Goal: Task Accomplishment & Management: Manage account settings

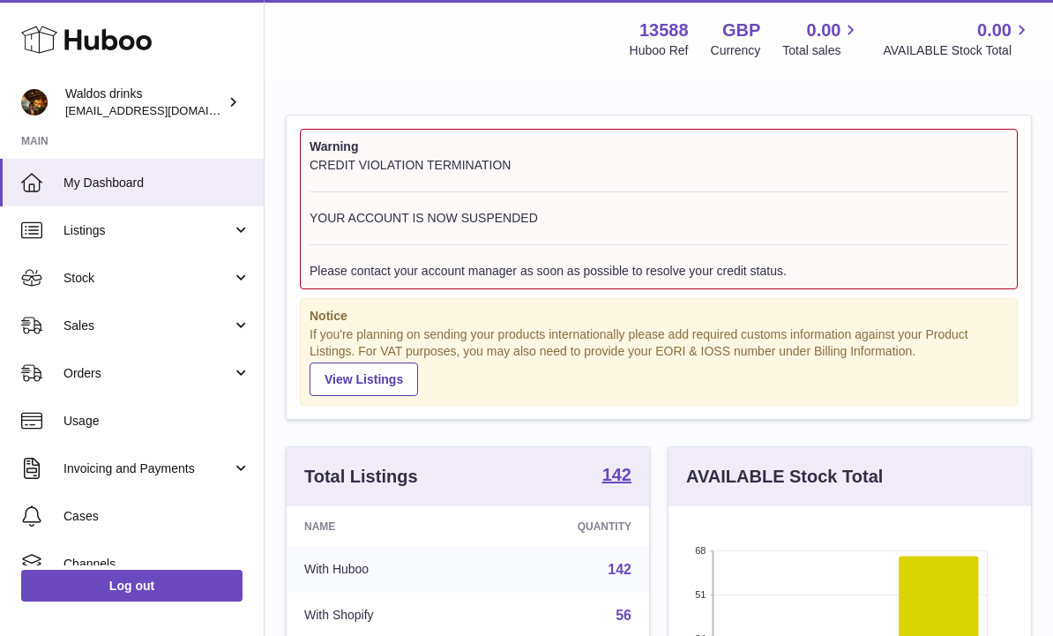
scroll to position [275, 363]
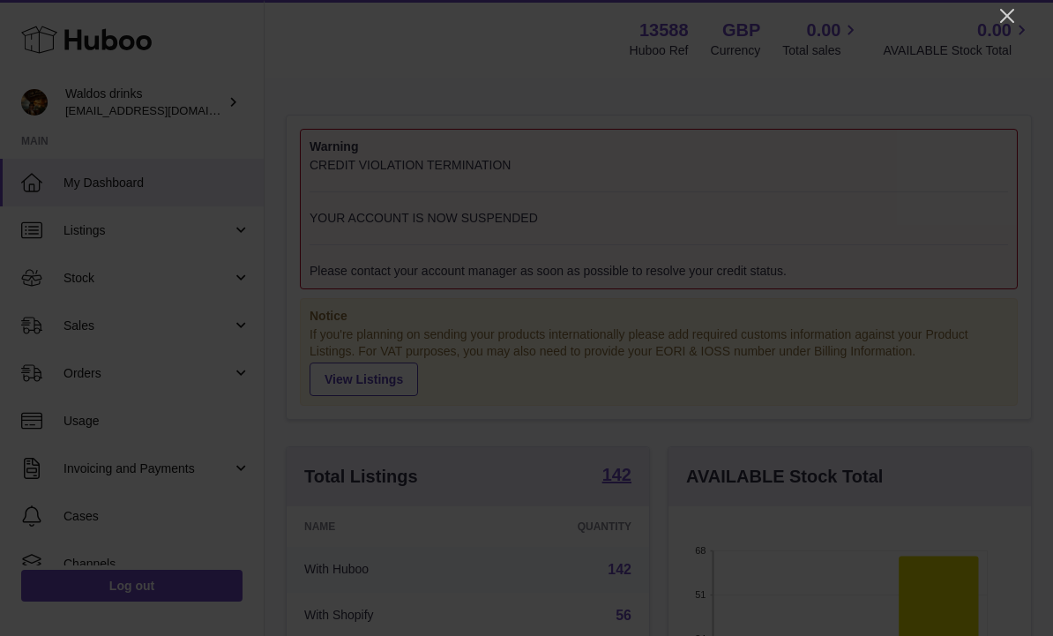
click at [999, 20] on icon "Close" at bounding box center [1007, 15] width 21 height 21
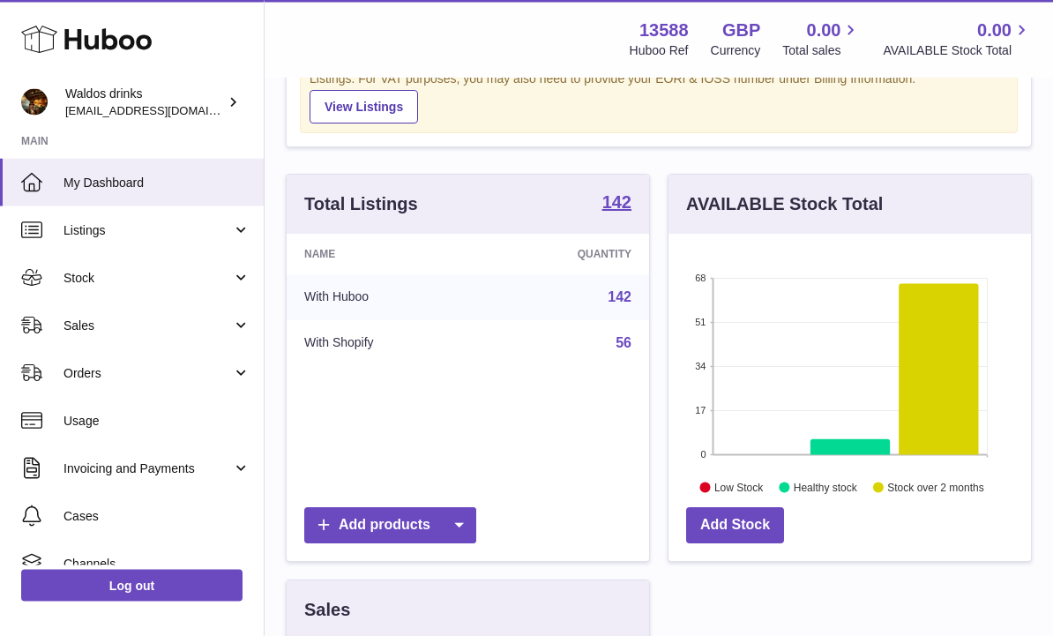
scroll to position [273, 0]
click at [251, 266] on link "Stock" at bounding box center [132, 278] width 264 height 48
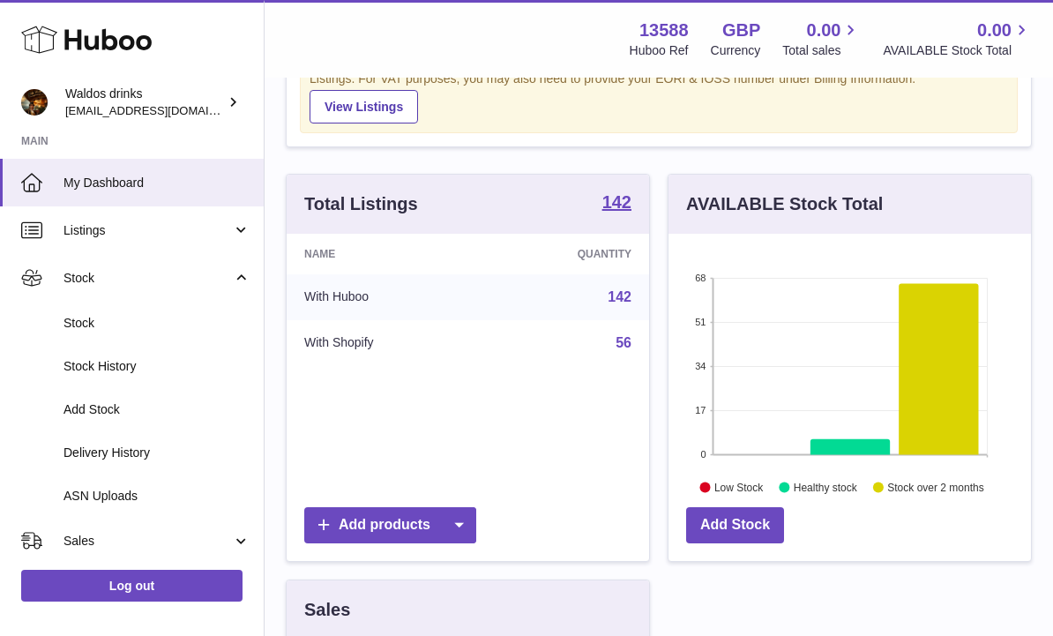
click at [157, 319] on span "Stock" at bounding box center [157, 323] width 187 height 17
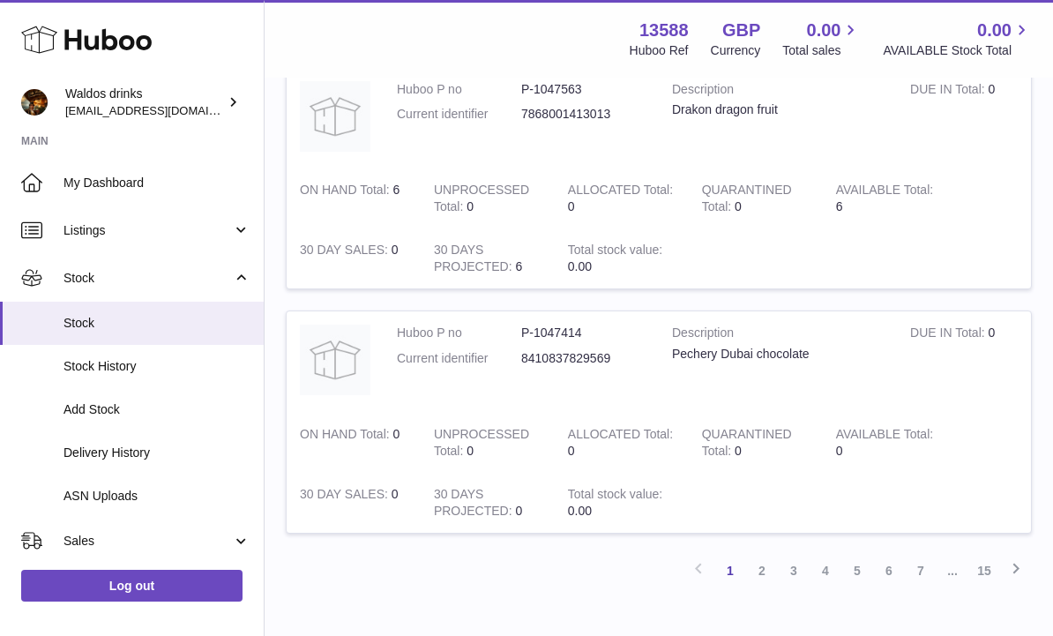
scroll to position [2202, 0]
click at [768, 553] on link "2" at bounding box center [762, 569] width 32 height 32
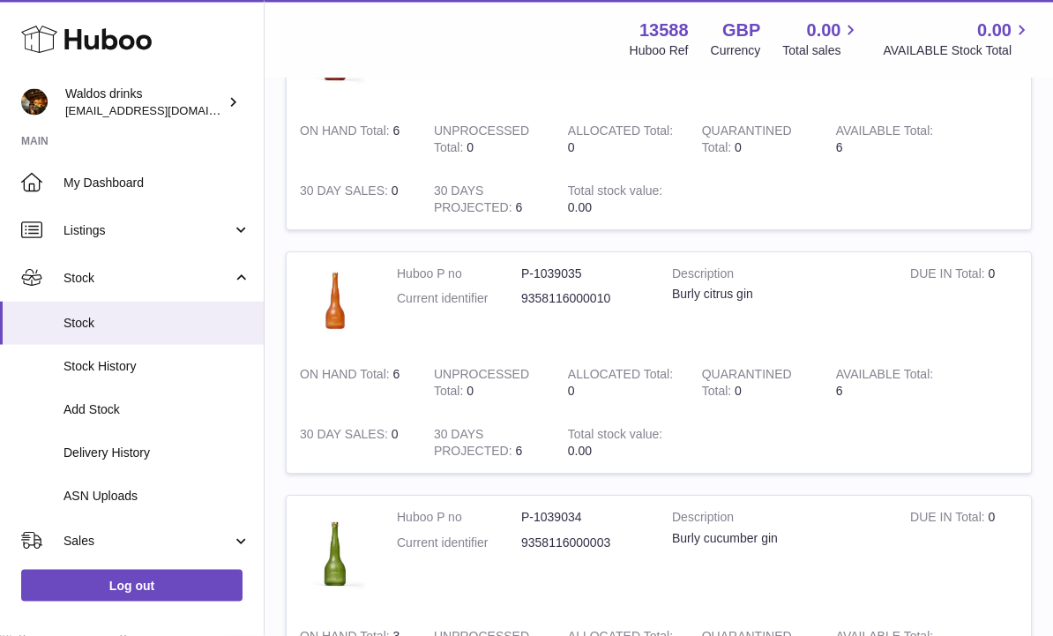
scroll to position [2316, 0]
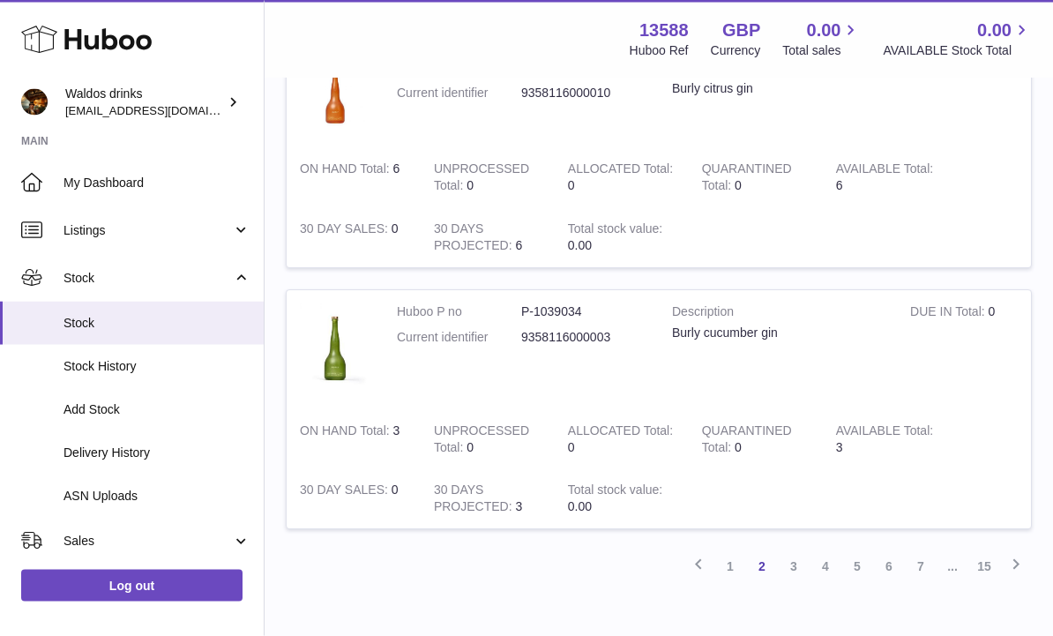
click at [794, 551] on link "3" at bounding box center [794, 567] width 32 height 32
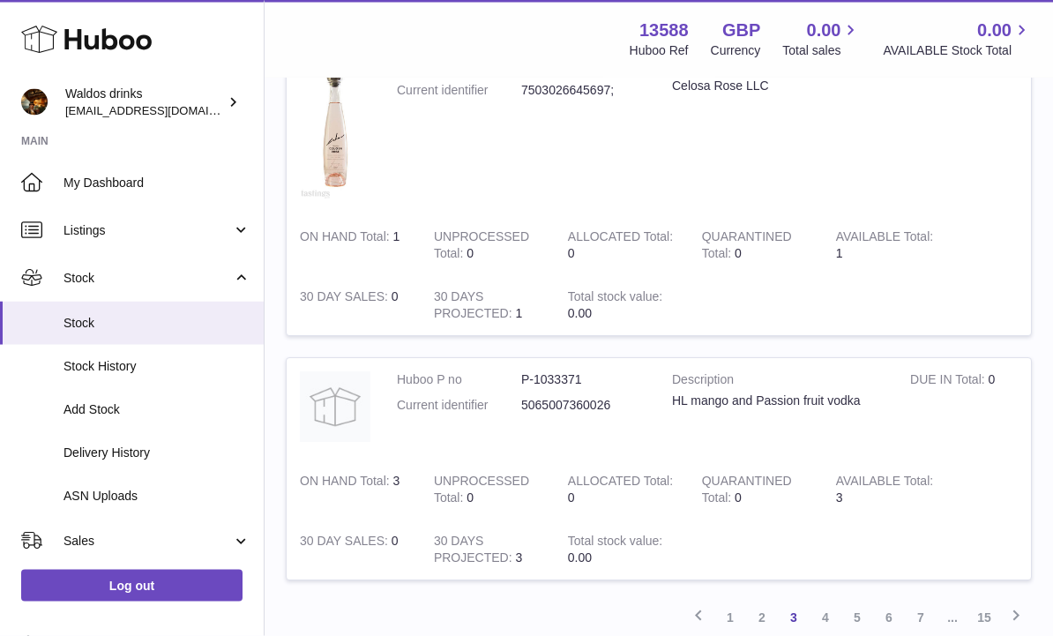
scroll to position [2272, 0]
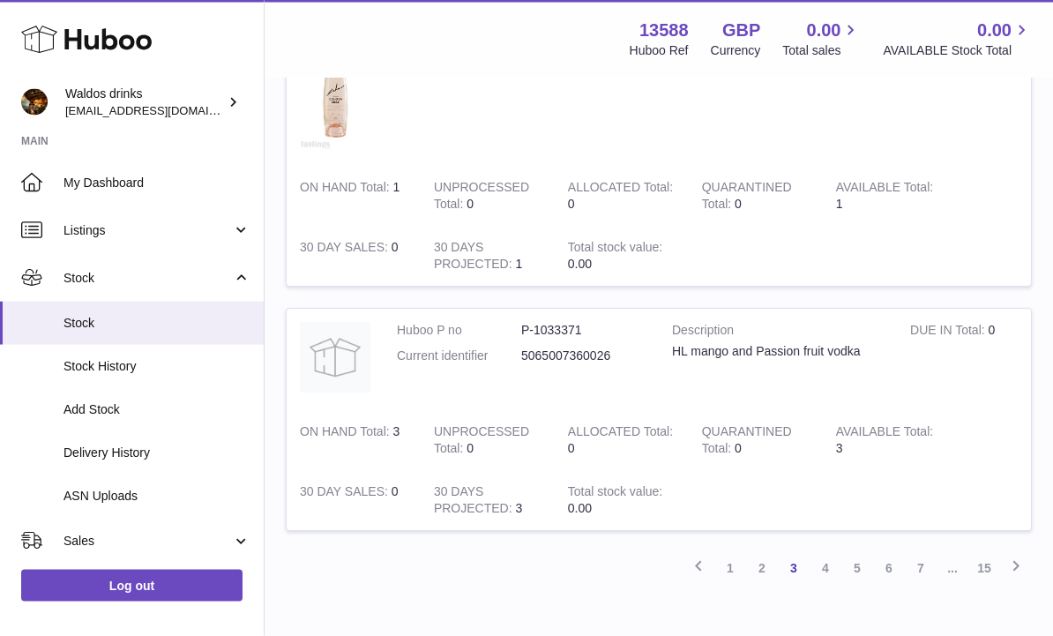
click at [827, 553] on link "4" at bounding box center [826, 569] width 32 height 32
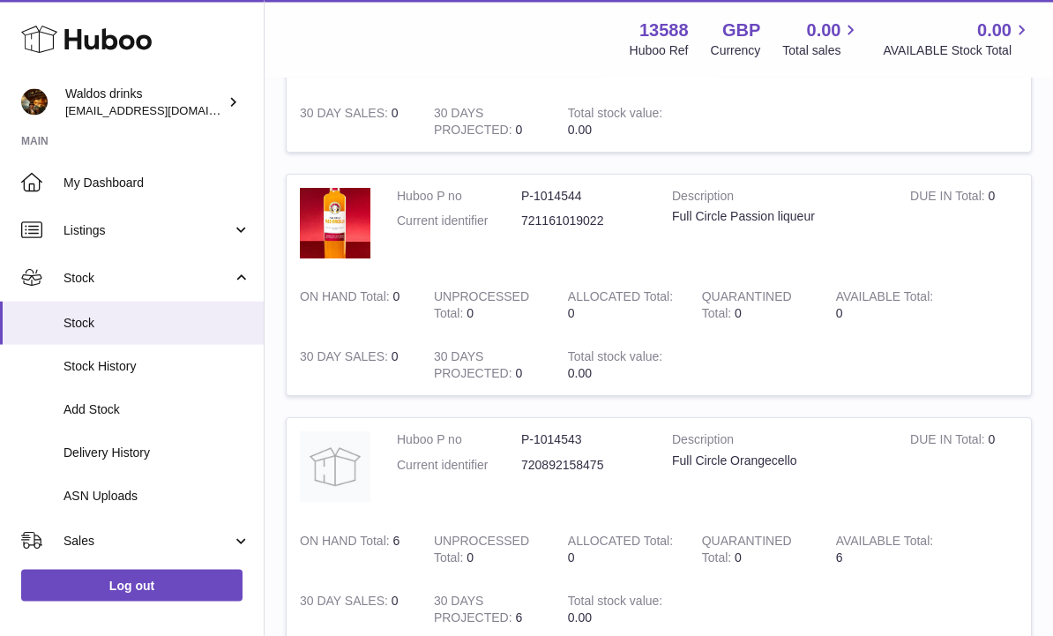
scroll to position [2160, 0]
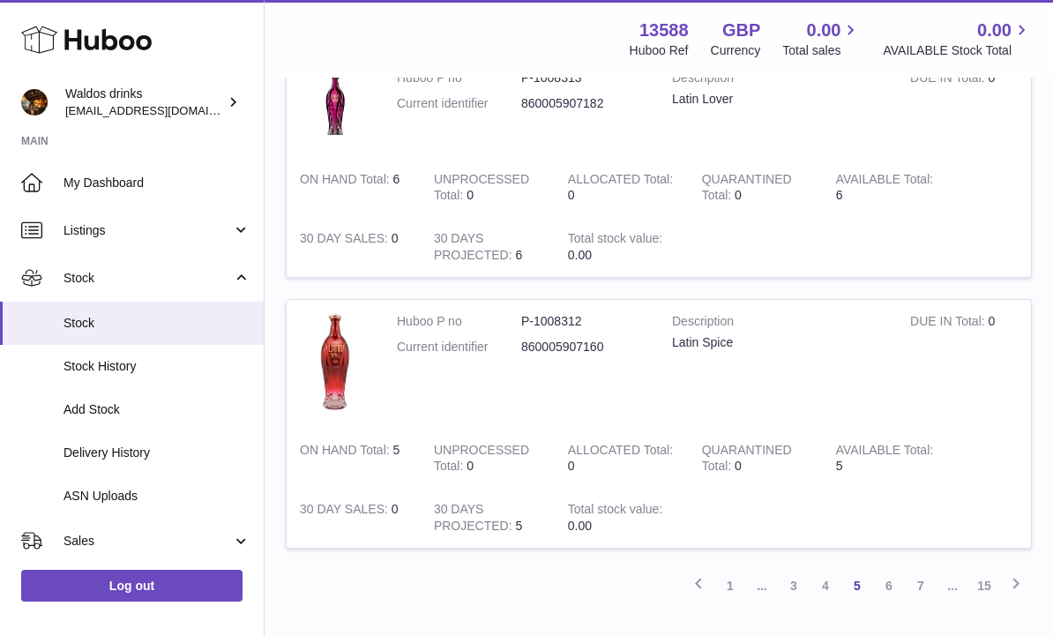
scroll to position [2595, 0]
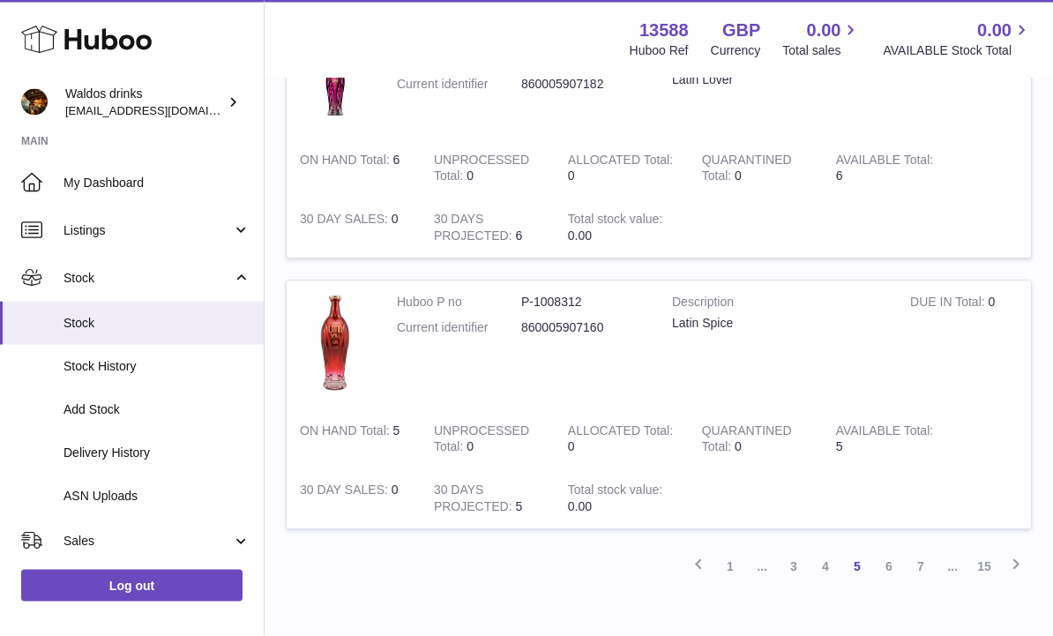
click at [888, 551] on link "6" at bounding box center [889, 567] width 32 height 32
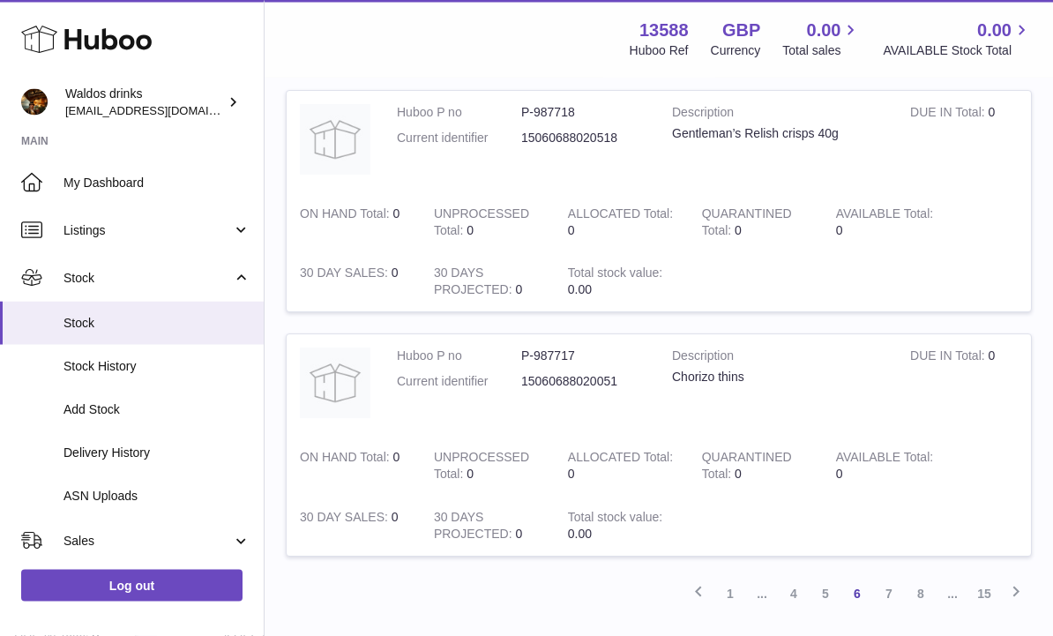
scroll to position [2256, 0]
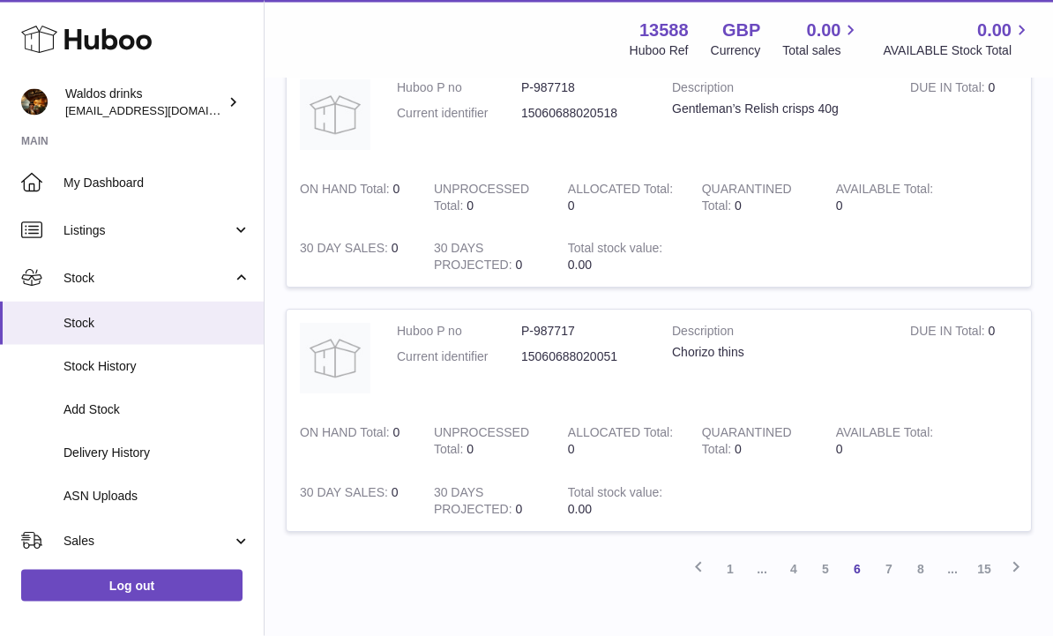
click at [896, 554] on link "7" at bounding box center [889, 570] width 32 height 32
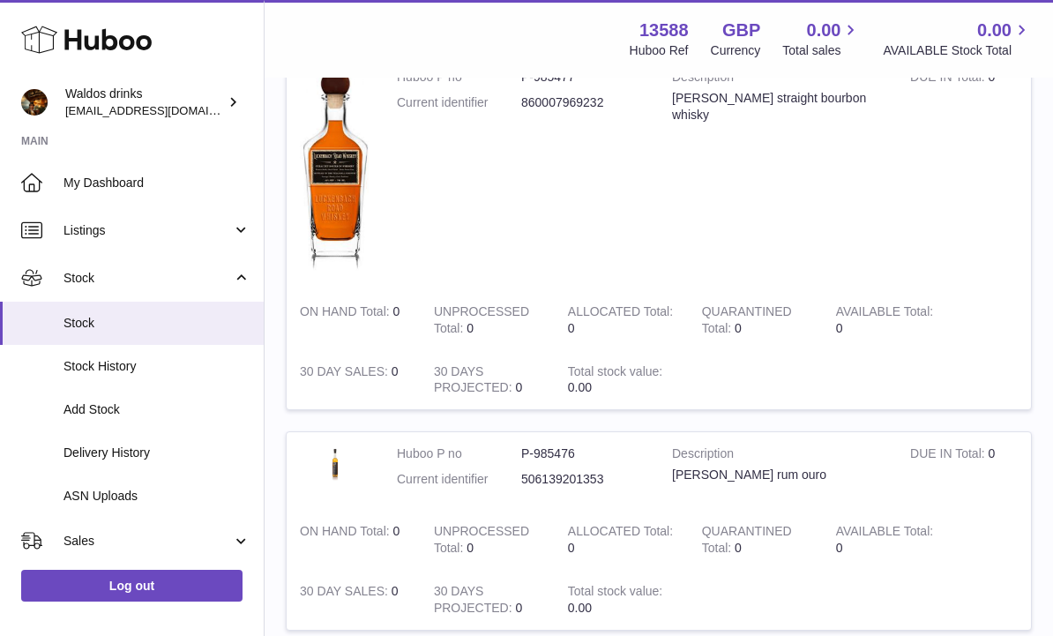
scroll to position [2587, 0]
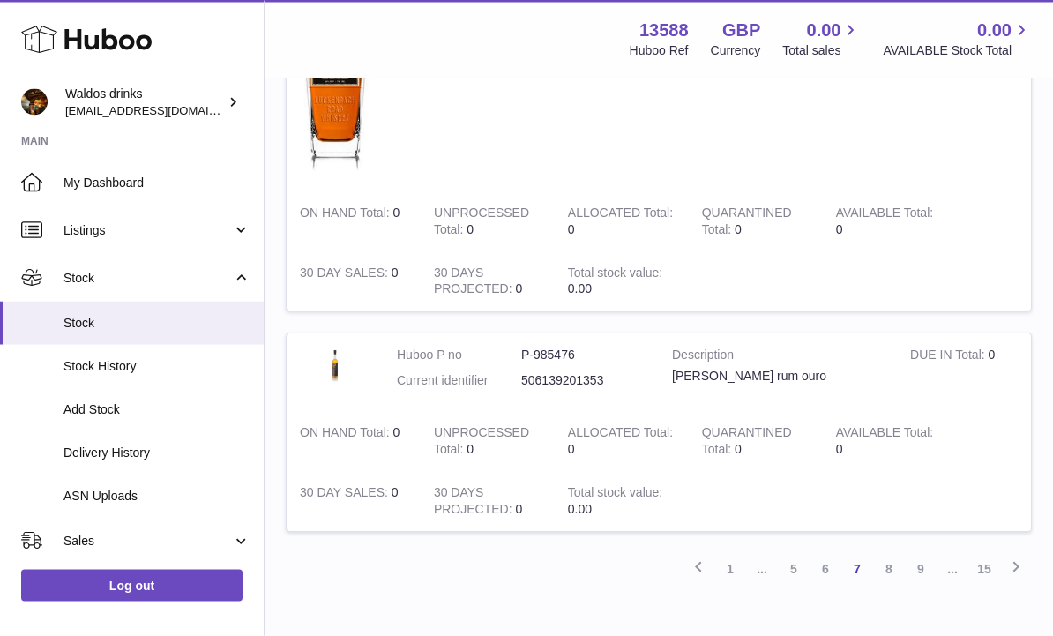
click at [889, 554] on link "8" at bounding box center [889, 570] width 32 height 32
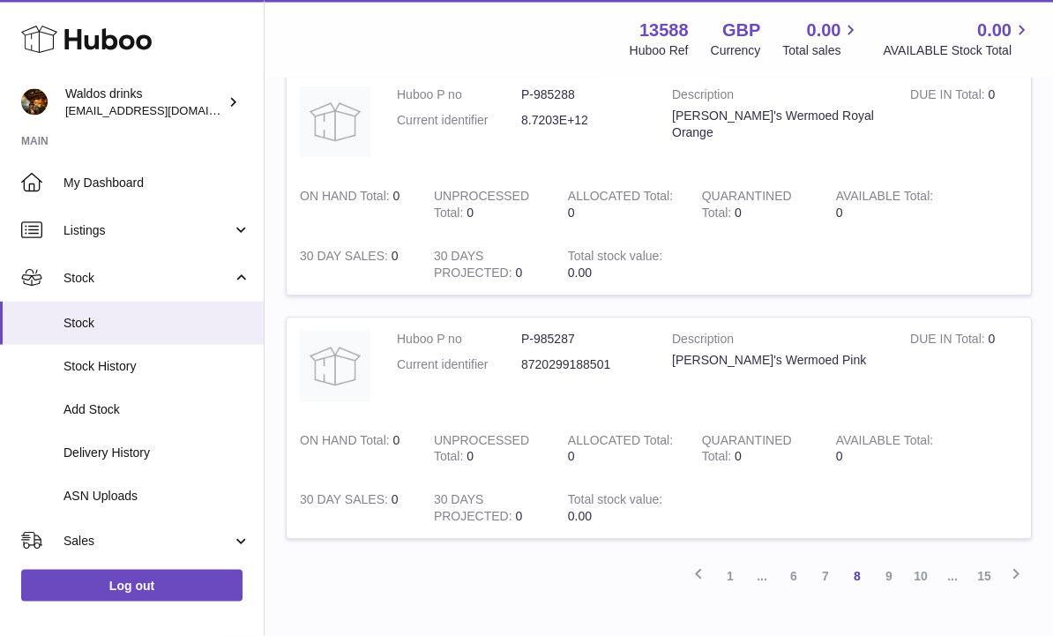
scroll to position [2548, 0]
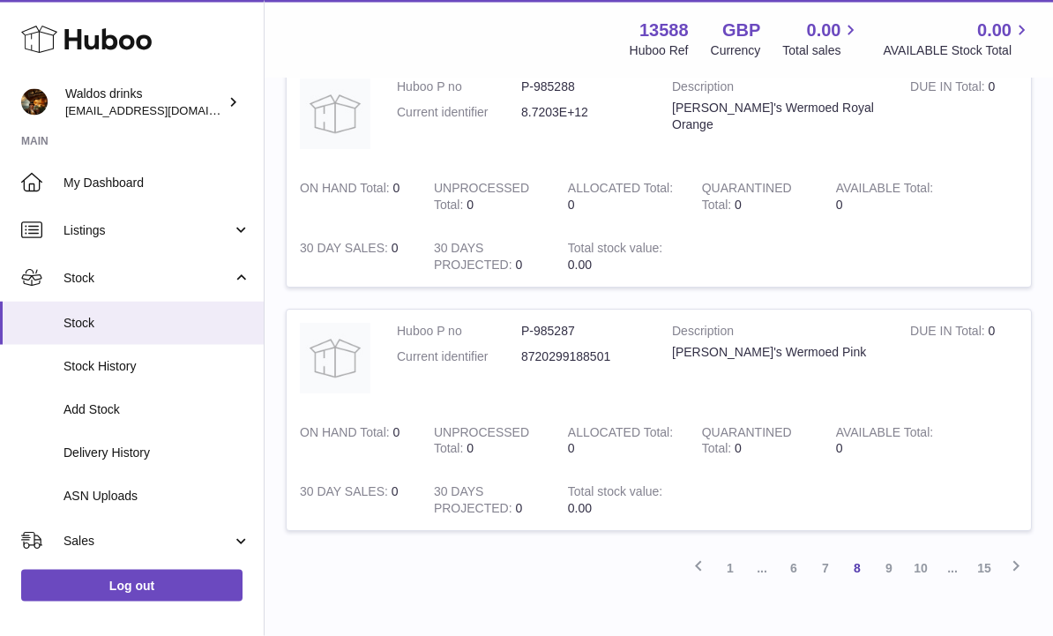
click at [896, 553] on link "9" at bounding box center [889, 569] width 32 height 32
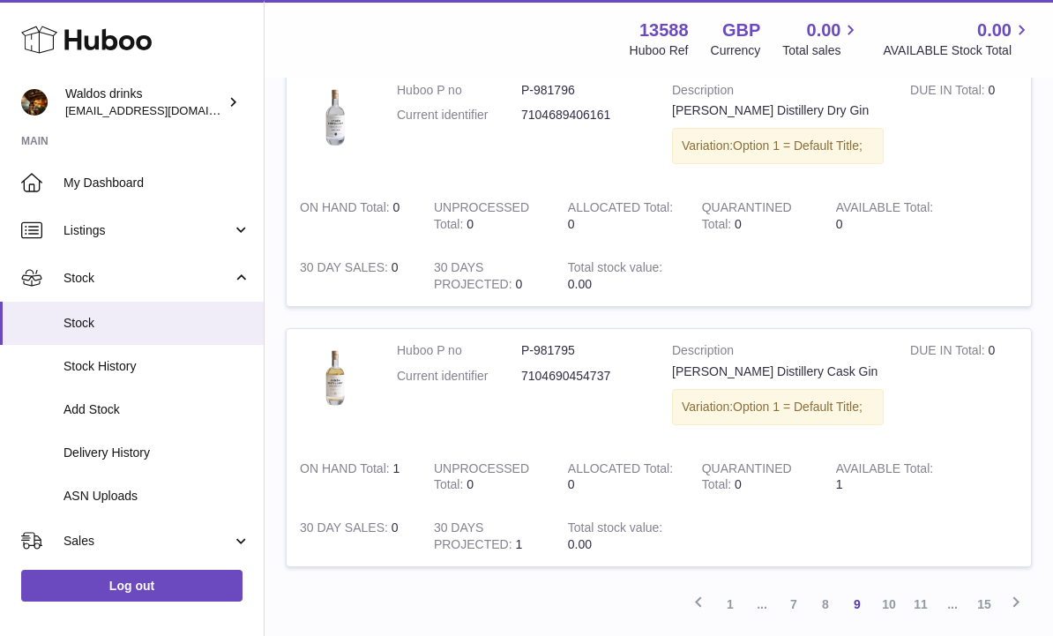
scroll to position [2193, 0]
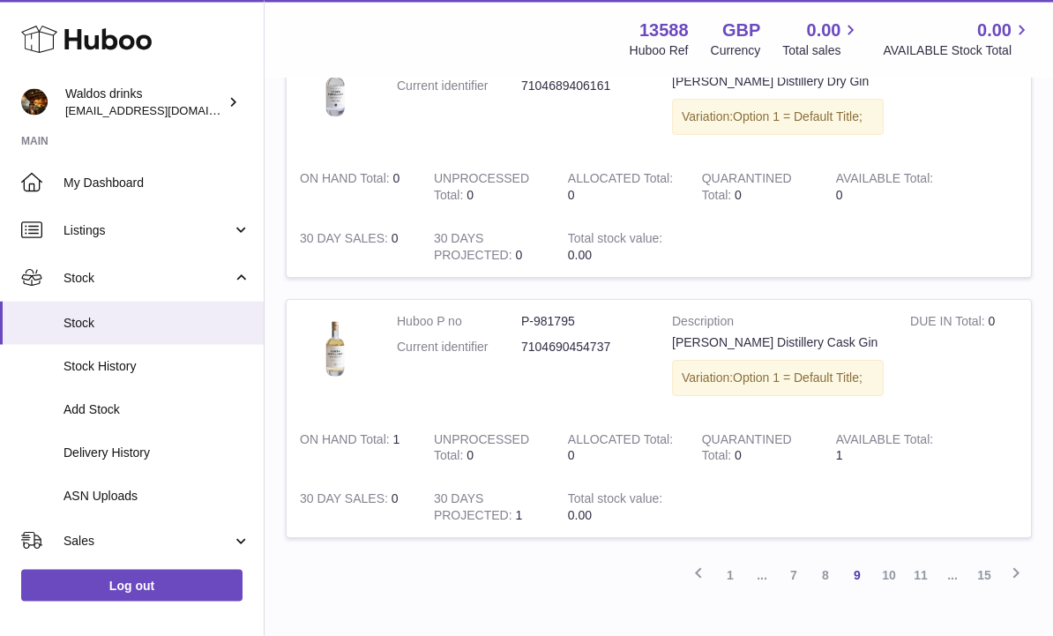
click at [895, 560] on link "10" at bounding box center [889, 576] width 32 height 32
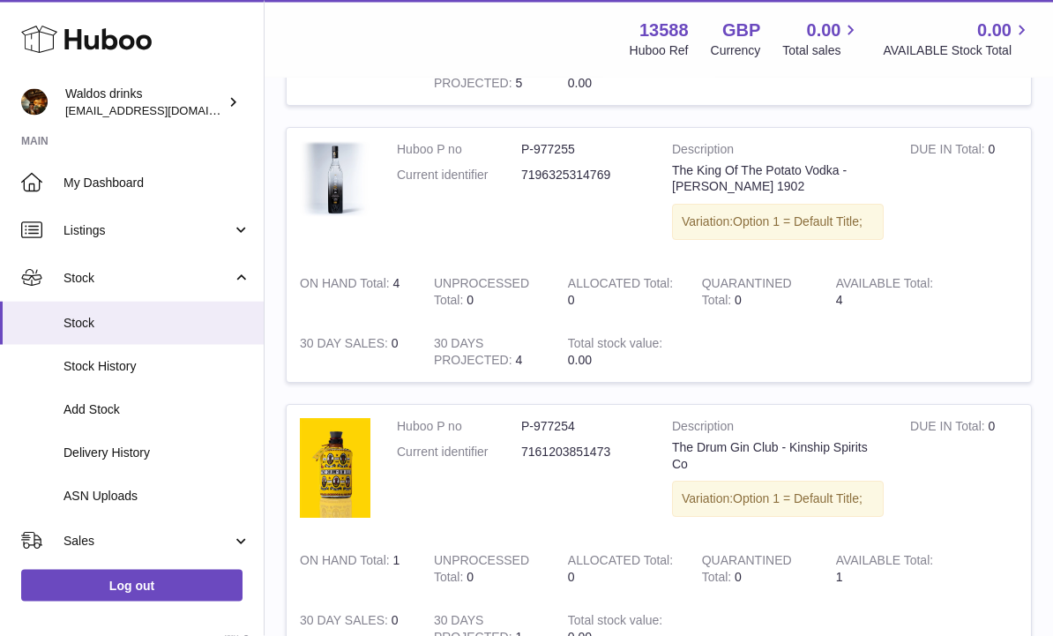
scroll to position [2308, 0]
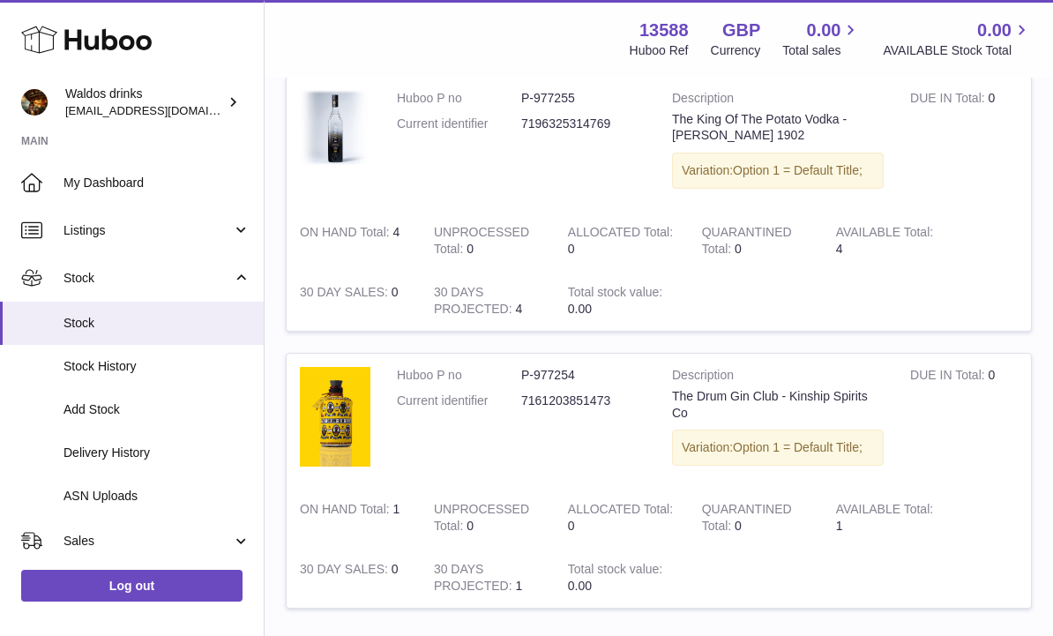
click at [887, 630] on link "11" at bounding box center [889, 646] width 32 height 32
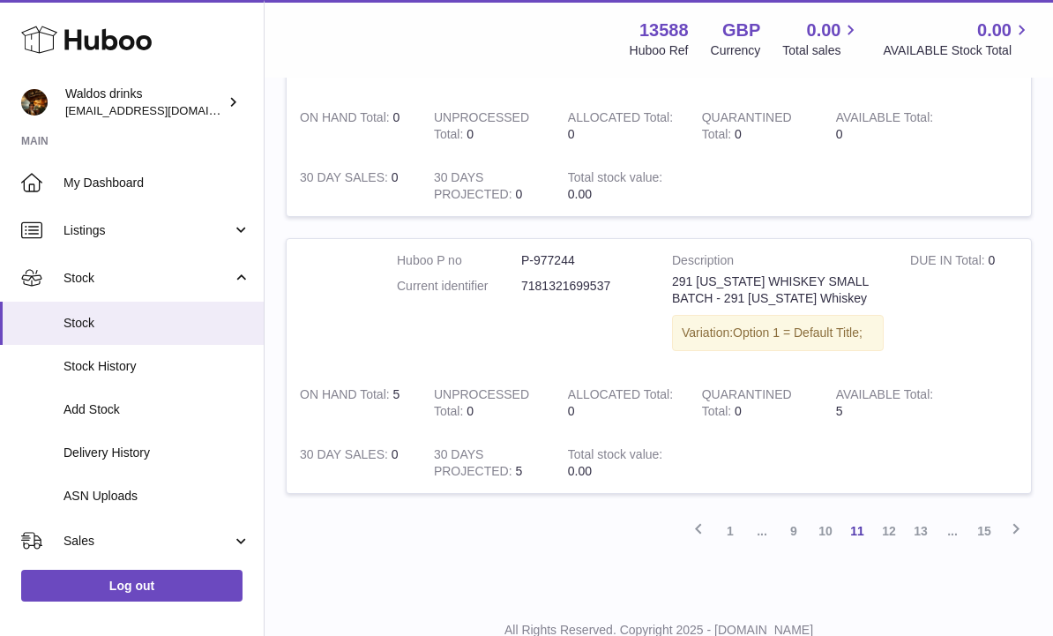
scroll to position [2512, 0]
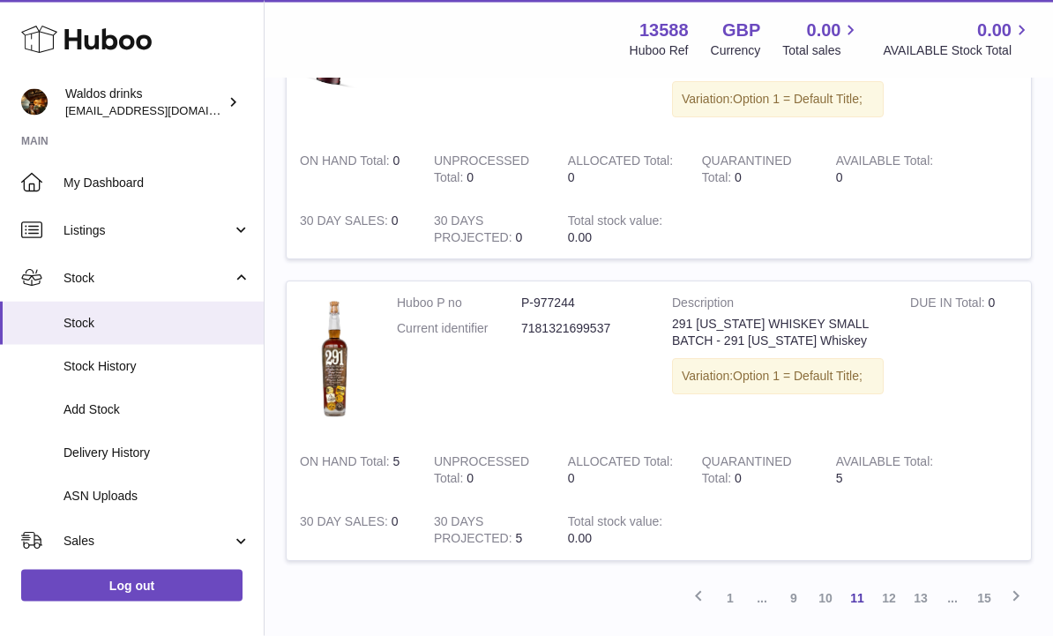
click at [859, 583] on link "11" at bounding box center [858, 599] width 32 height 32
click at [893, 583] on link "12" at bounding box center [889, 599] width 32 height 32
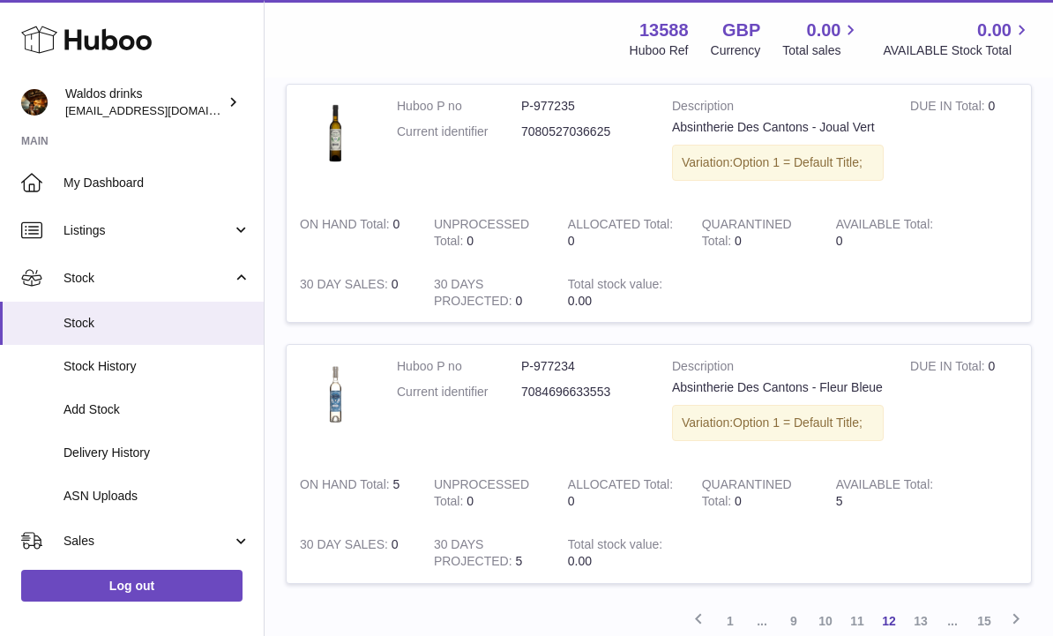
scroll to position [2510, 0]
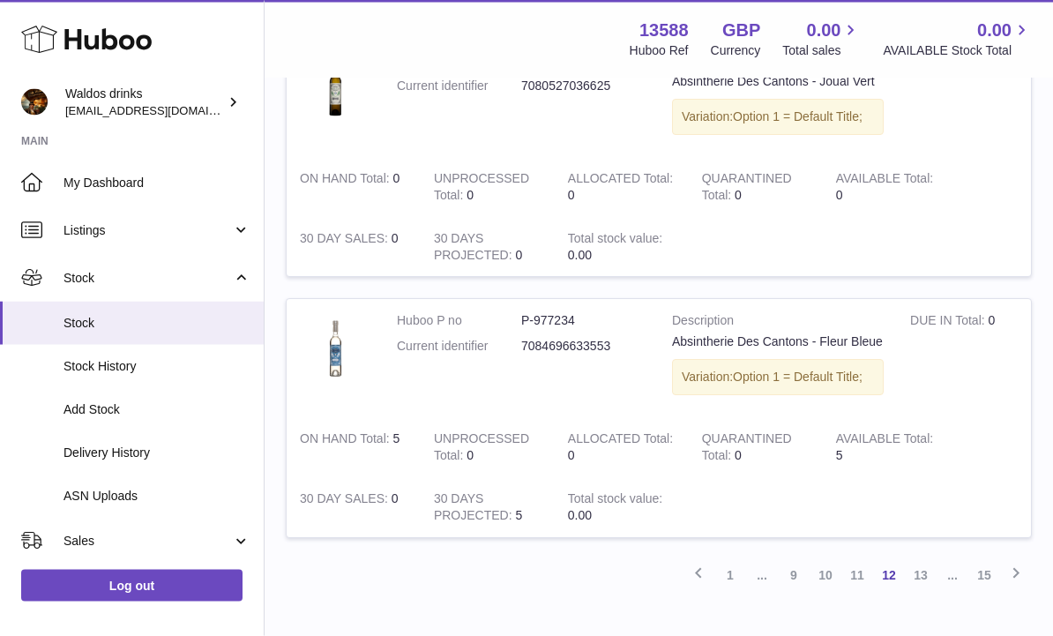
click at [925, 560] on link "13" at bounding box center [921, 576] width 32 height 32
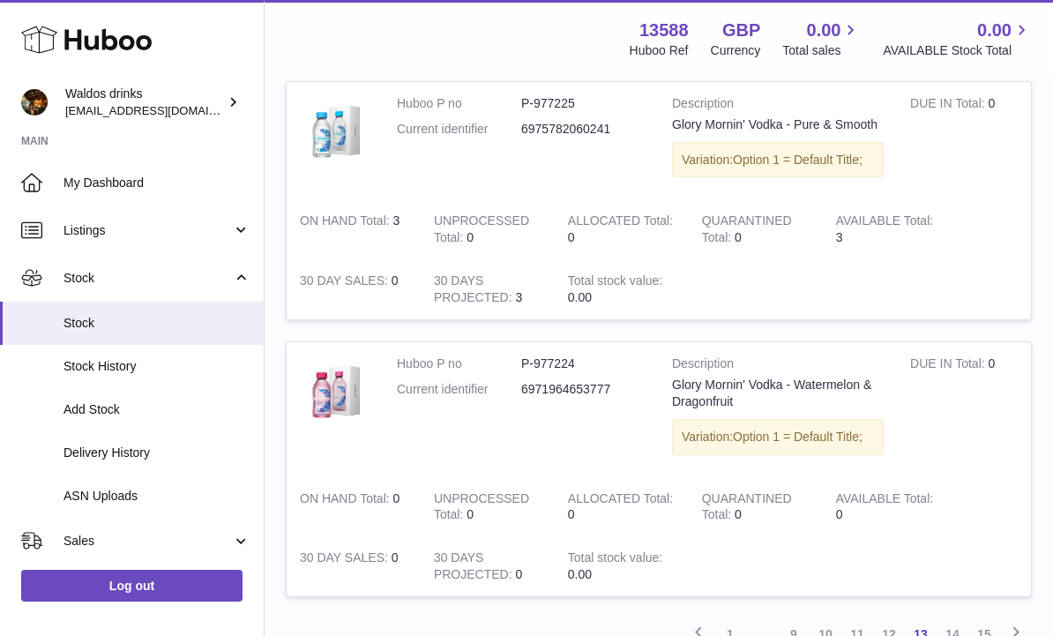
scroll to position [2467, 0]
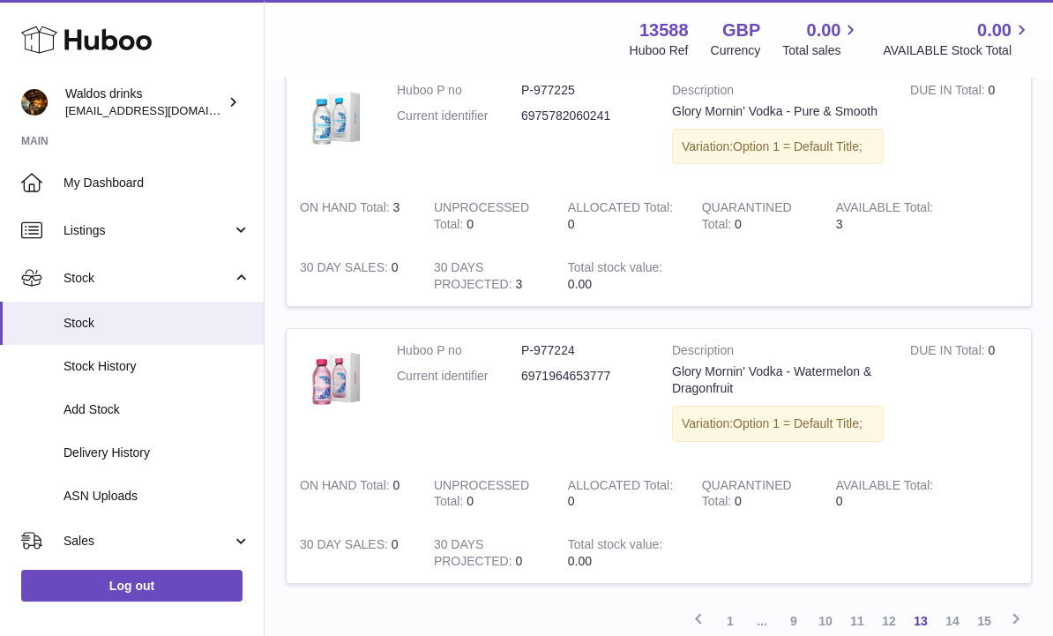
click at [956, 605] on link "14" at bounding box center [953, 621] width 32 height 32
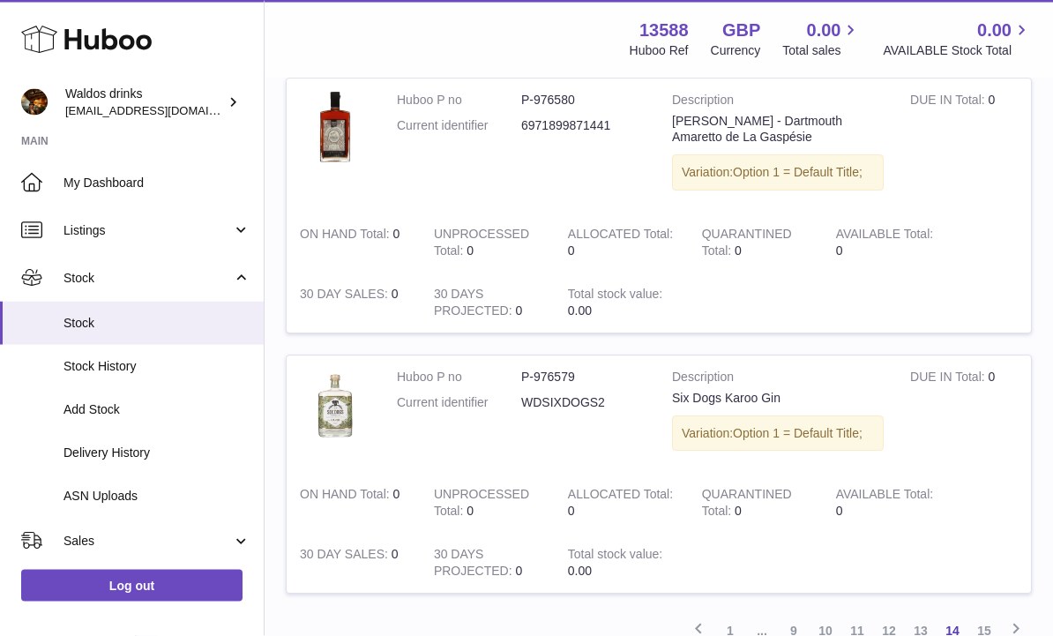
scroll to position [2361, 0]
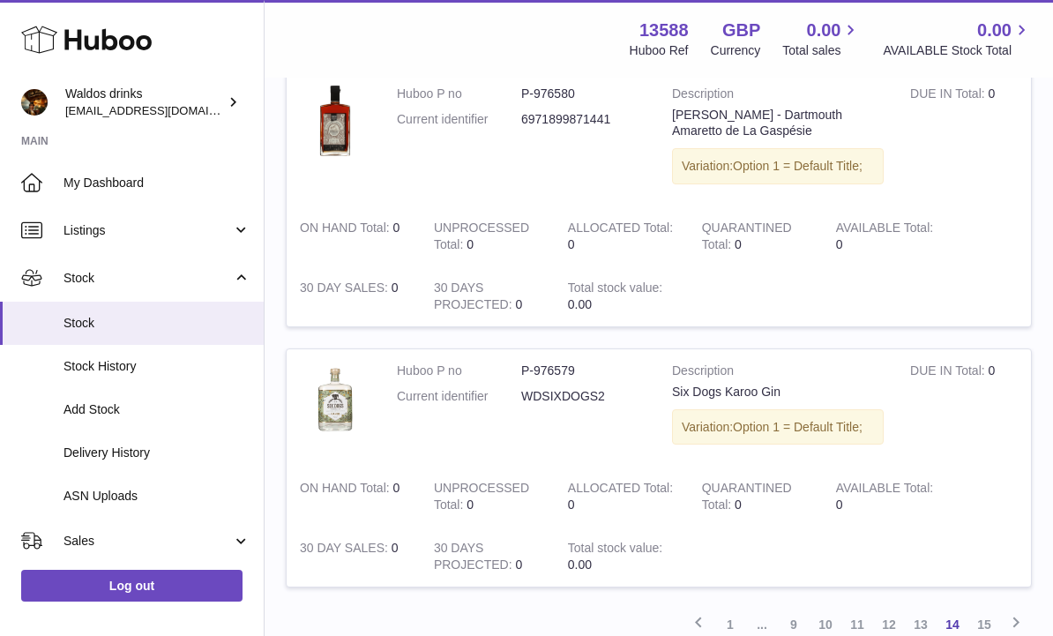
click at [984, 609] on link "15" at bounding box center [985, 625] width 32 height 32
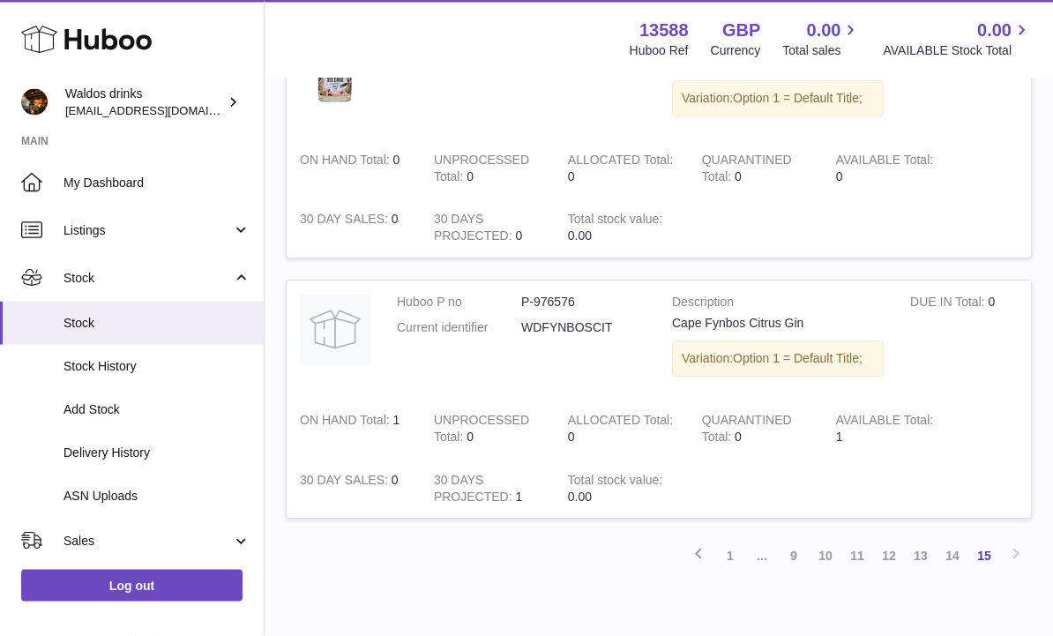
scroll to position [312, 0]
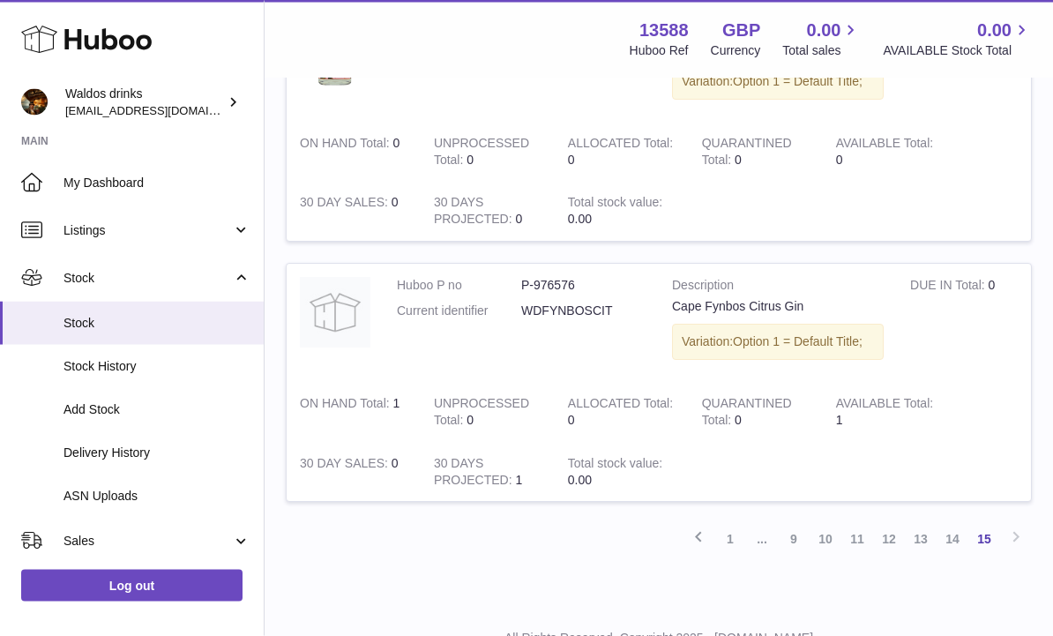
click at [1023, 524] on div "Previous 1 ... 9 10 11 12 13 14 15 Next" at bounding box center [659, 540] width 746 height 32
click at [1018, 540] on div "Previous 1 ... 9 10 11 12 13 14 15 Next" at bounding box center [659, 540] width 746 height 32
click at [1010, 525] on div "Previous 1 ... 9 10 11 12 13 14 15 Next" at bounding box center [659, 540] width 746 height 32
click at [735, 529] on link "1" at bounding box center [731, 540] width 32 height 32
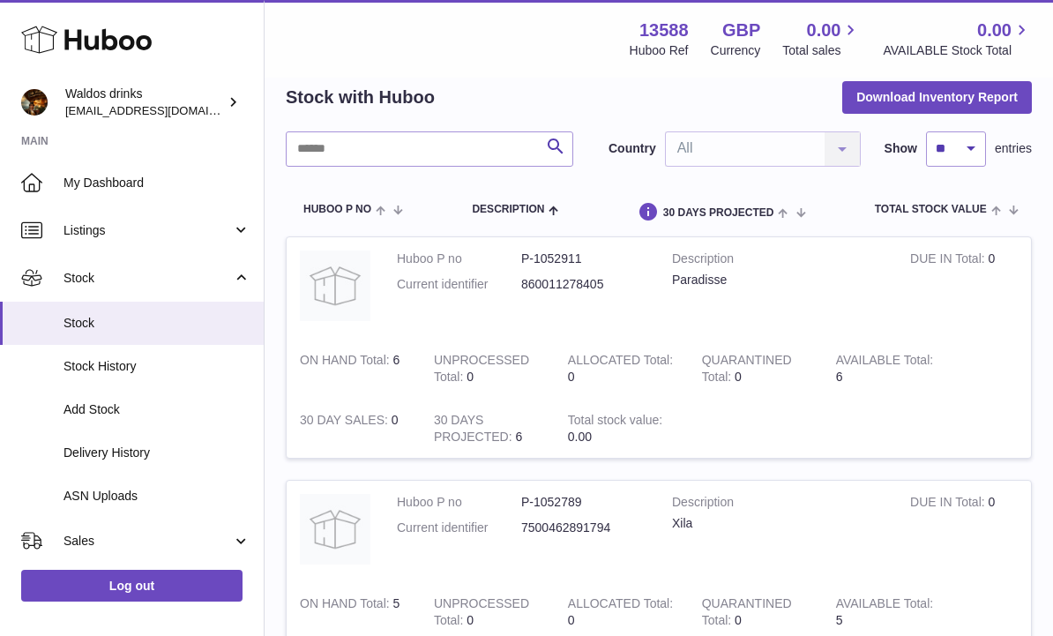
scroll to position [73, 0]
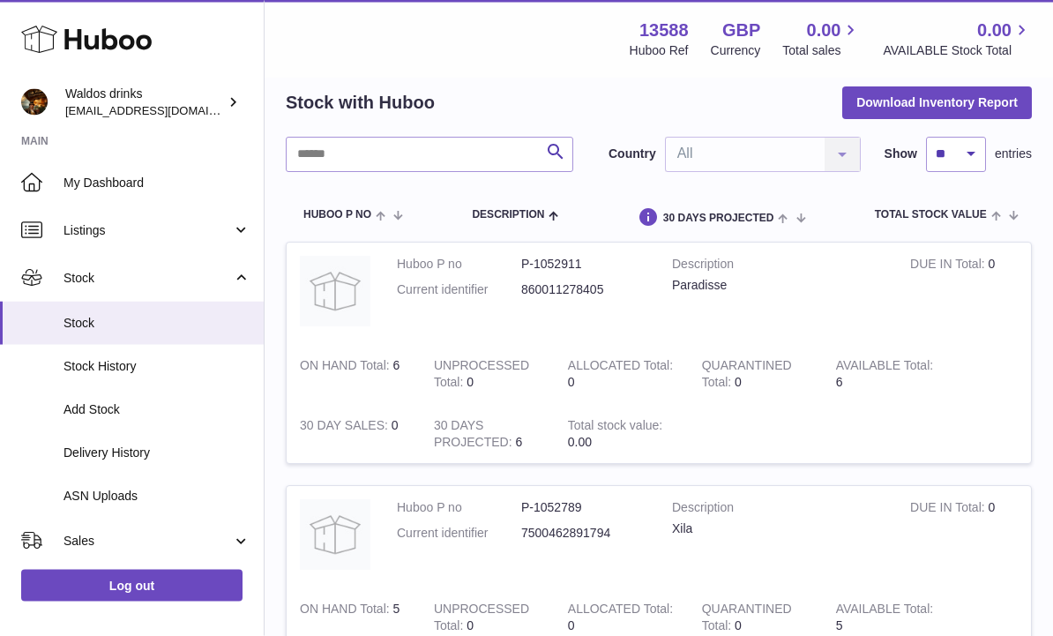
click at [228, 546] on link "Sales" at bounding box center [132, 541] width 264 height 48
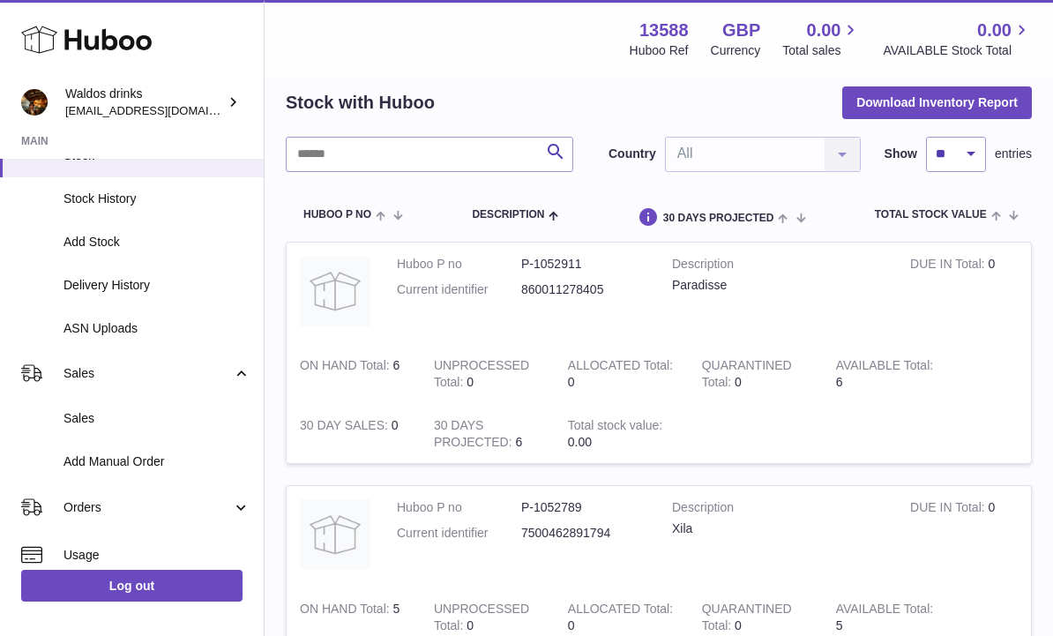
scroll to position [206, 0]
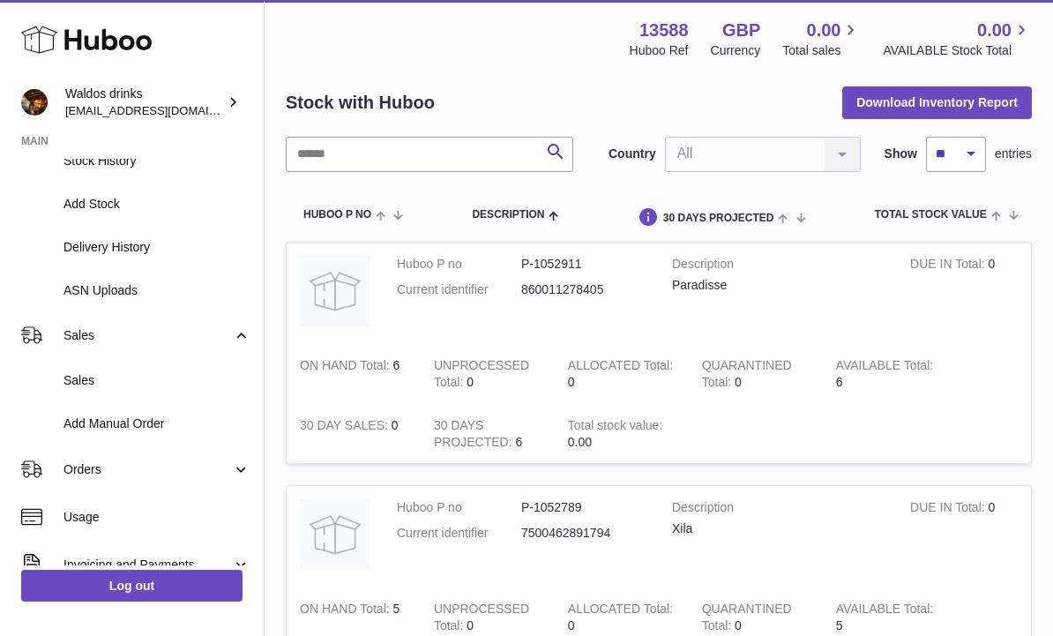
click at [69, 375] on span "Sales" at bounding box center [157, 380] width 187 height 17
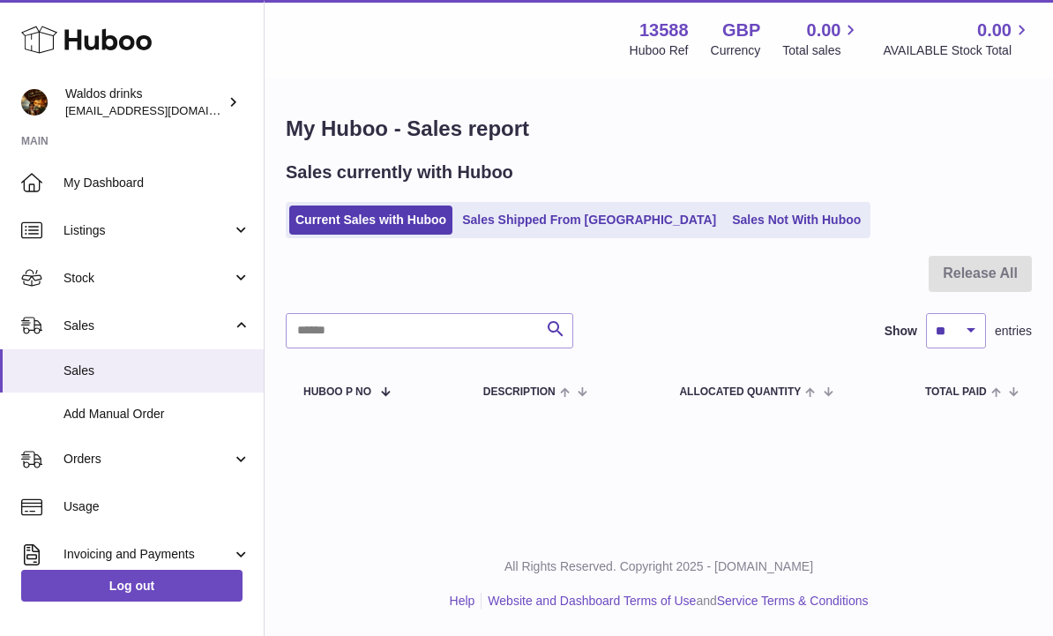
click at [77, 176] on span "My Dashboard" at bounding box center [157, 183] width 187 height 17
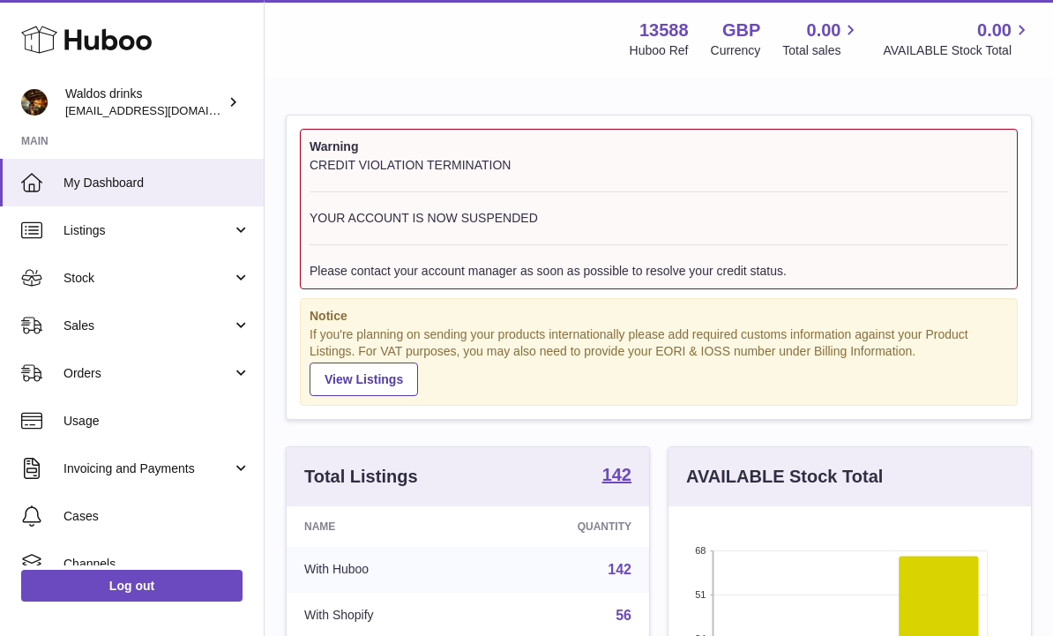
scroll to position [275, 363]
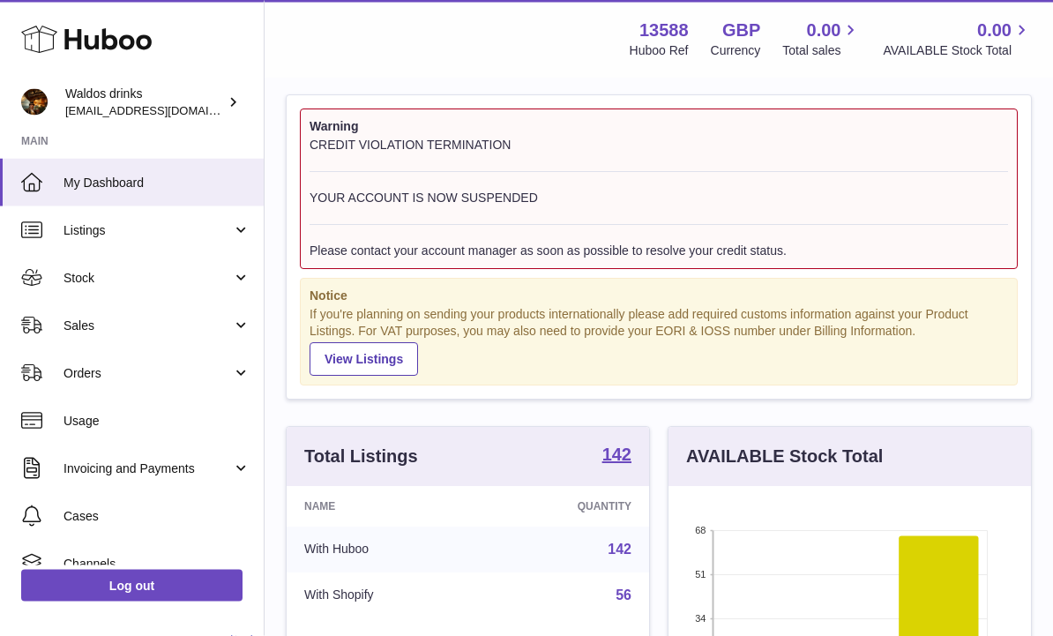
click at [65, 233] on span "Listings" at bounding box center [148, 230] width 168 height 17
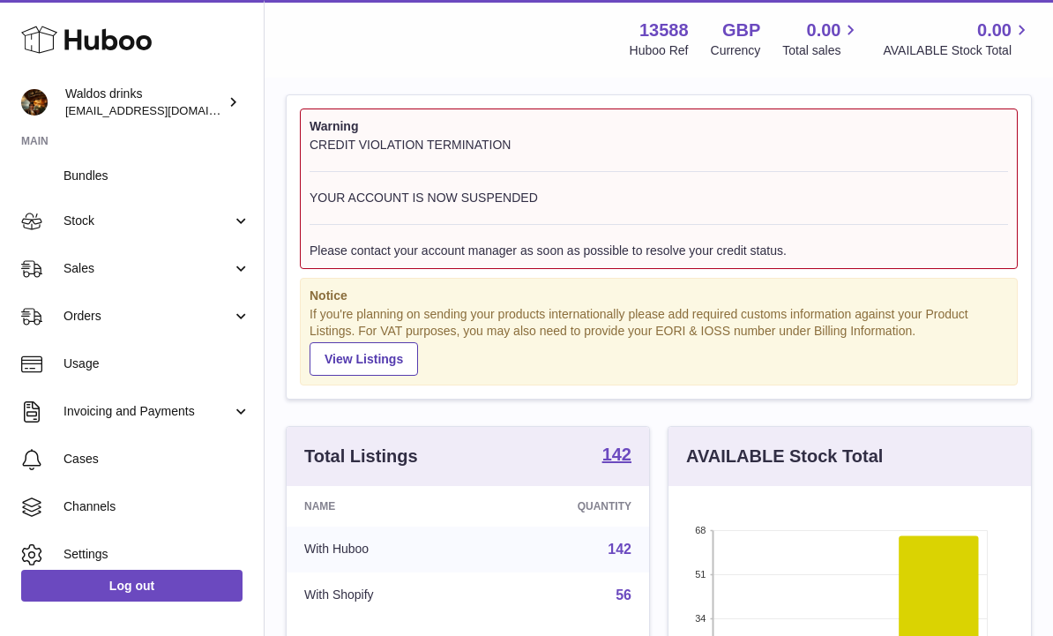
scroll to position [185, 0]
click at [215, 263] on span "Sales" at bounding box center [148, 269] width 168 height 17
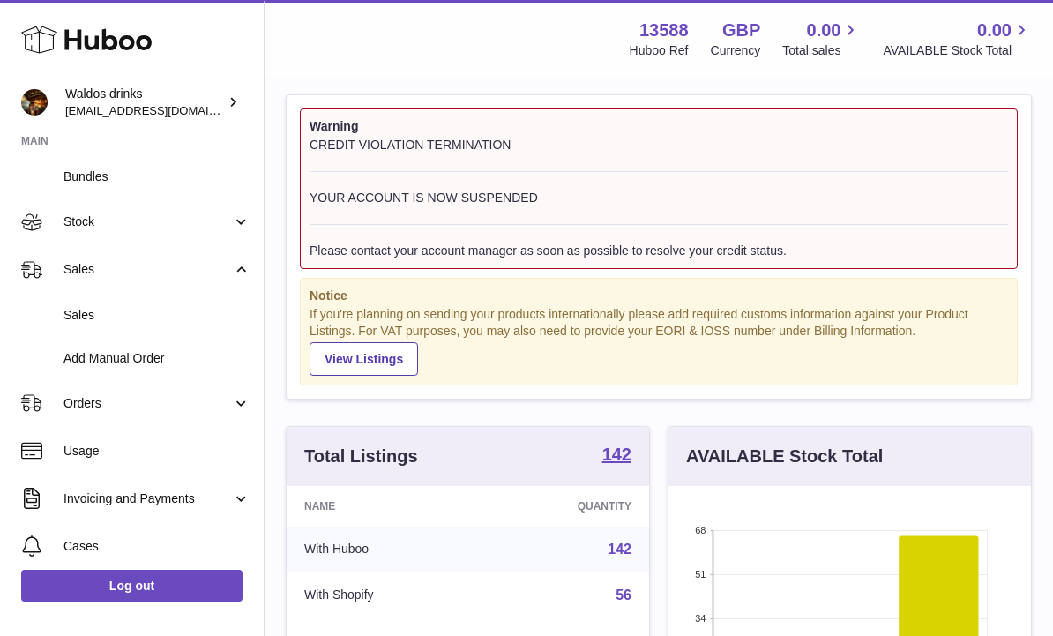
click at [84, 300] on link "Sales" at bounding box center [132, 315] width 264 height 43
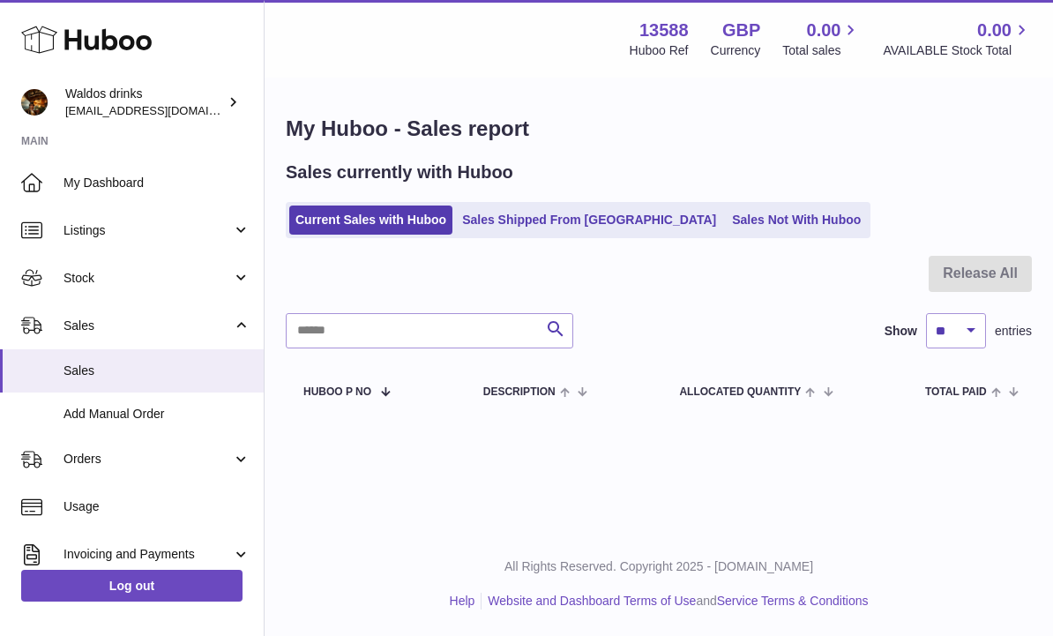
click at [595, 228] on link "Sales Shipped From Huboo" at bounding box center [589, 220] width 266 height 29
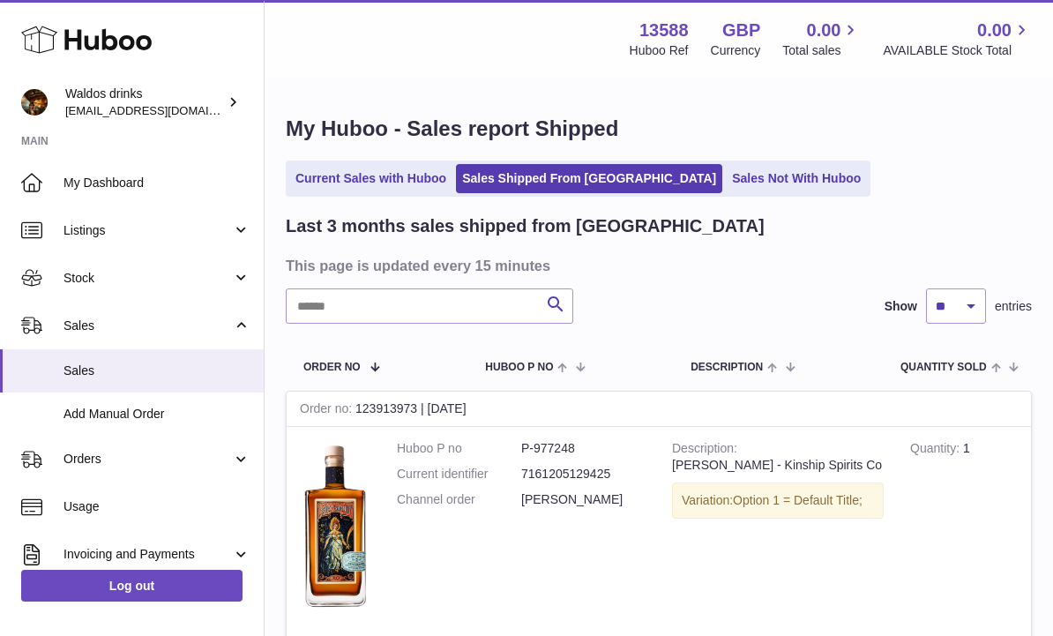
click at [735, 173] on link "Sales Not With Huboo" at bounding box center [796, 178] width 141 height 29
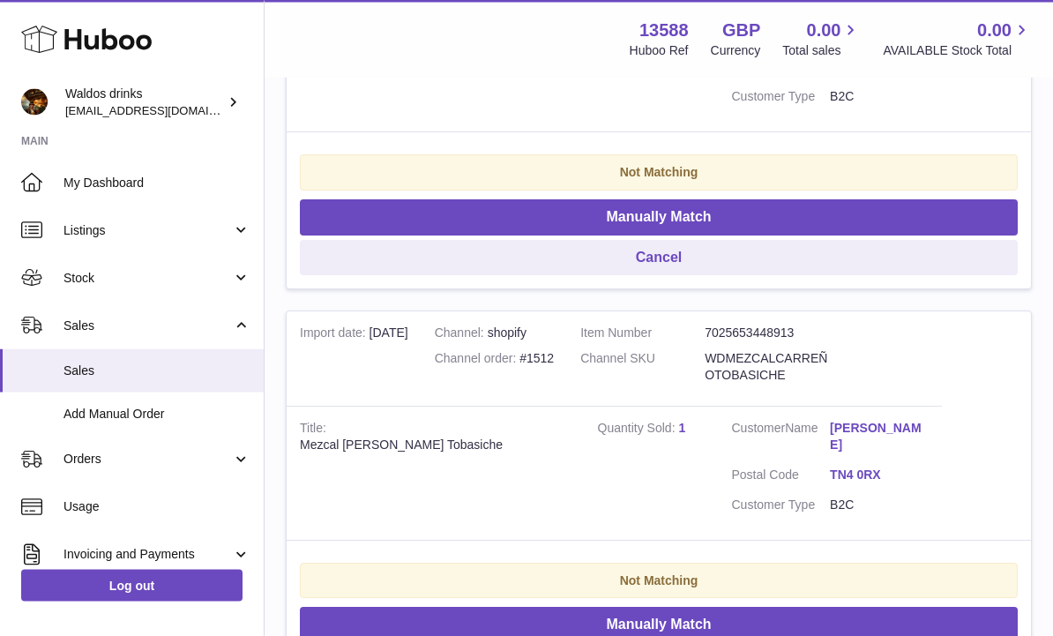
click at [116, 270] on span "Stock" at bounding box center [148, 278] width 168 height 17
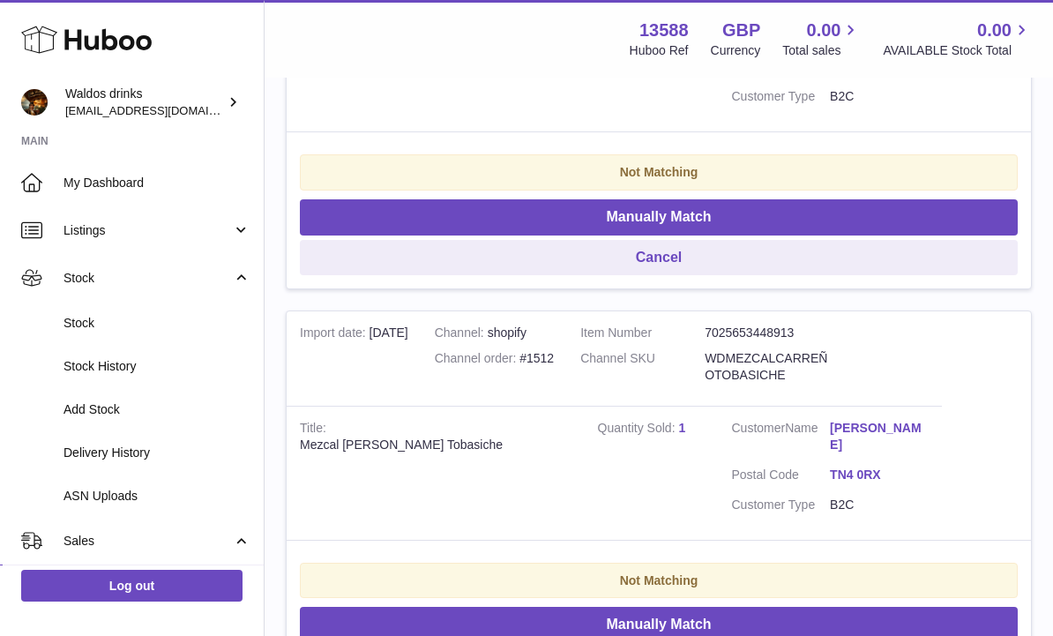
click at [71, 319] on span "Stock" at bounding box center [157, 323] width 187 height 17
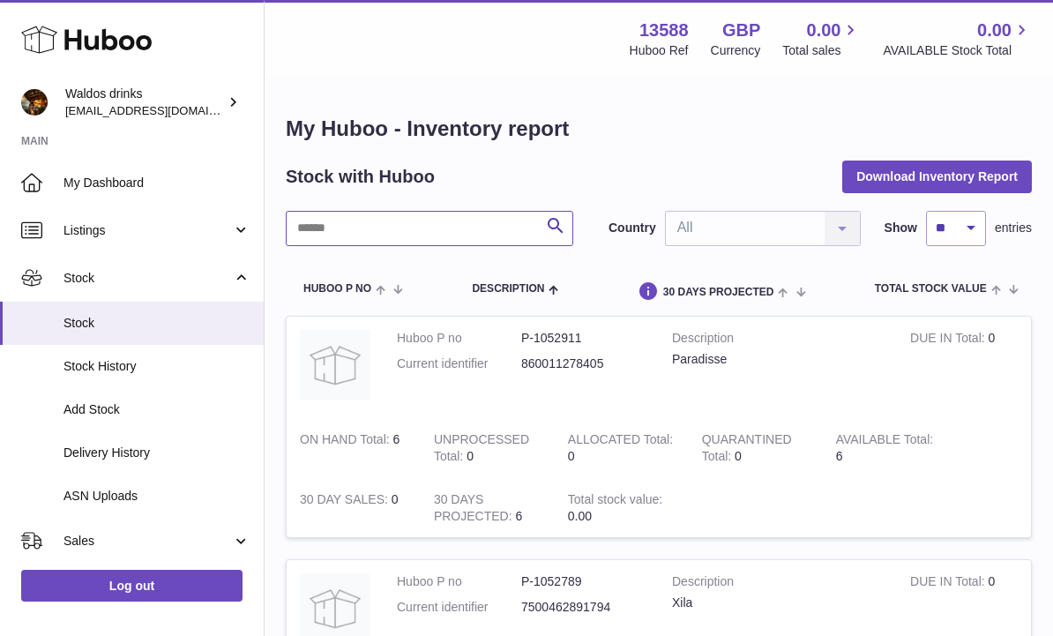
click at [347, 223] on input "text" at bounding box center [430, 228] width 288 height 35
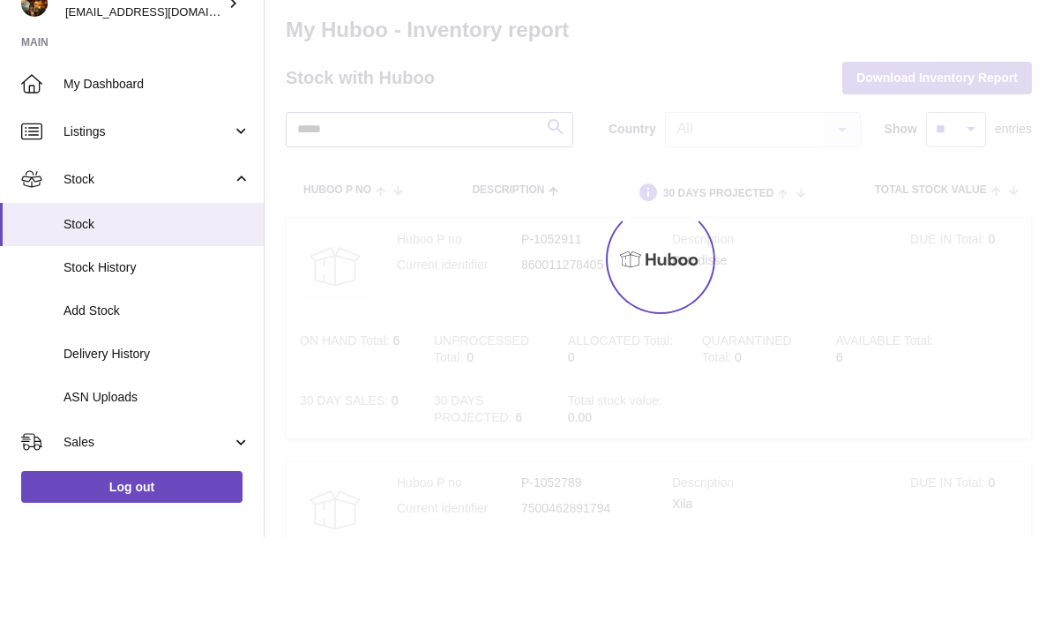
type input "******"
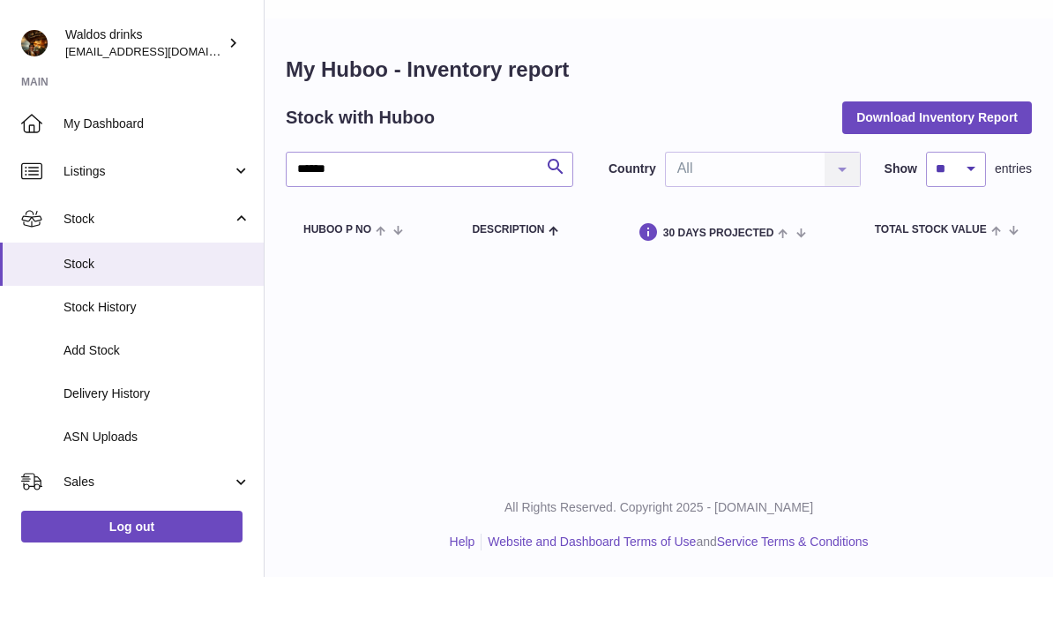
scroll to position [59, 0]
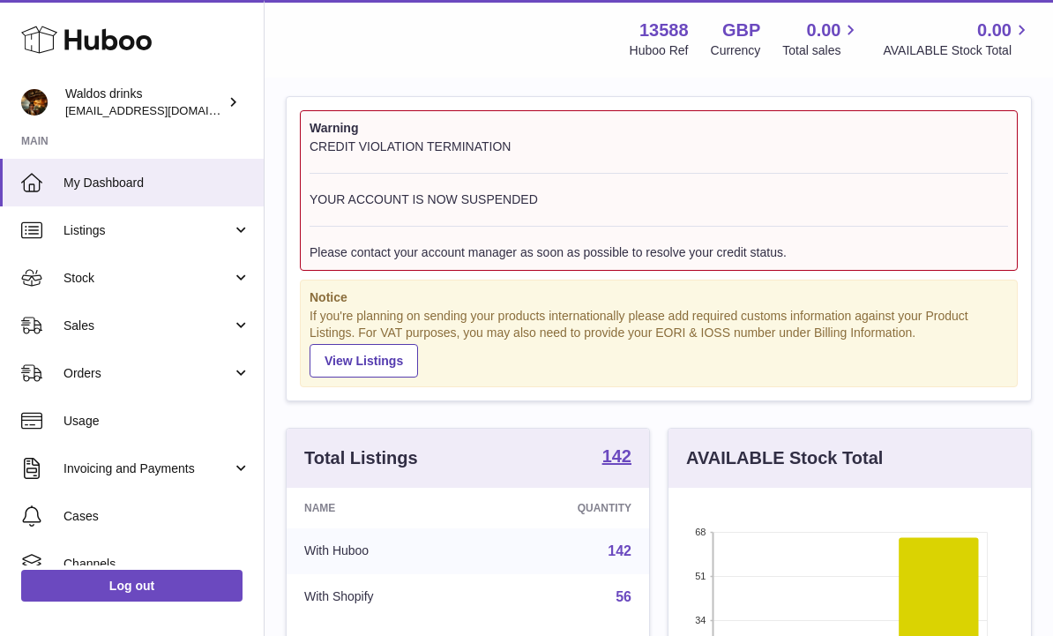
scroll to position [26, 0]
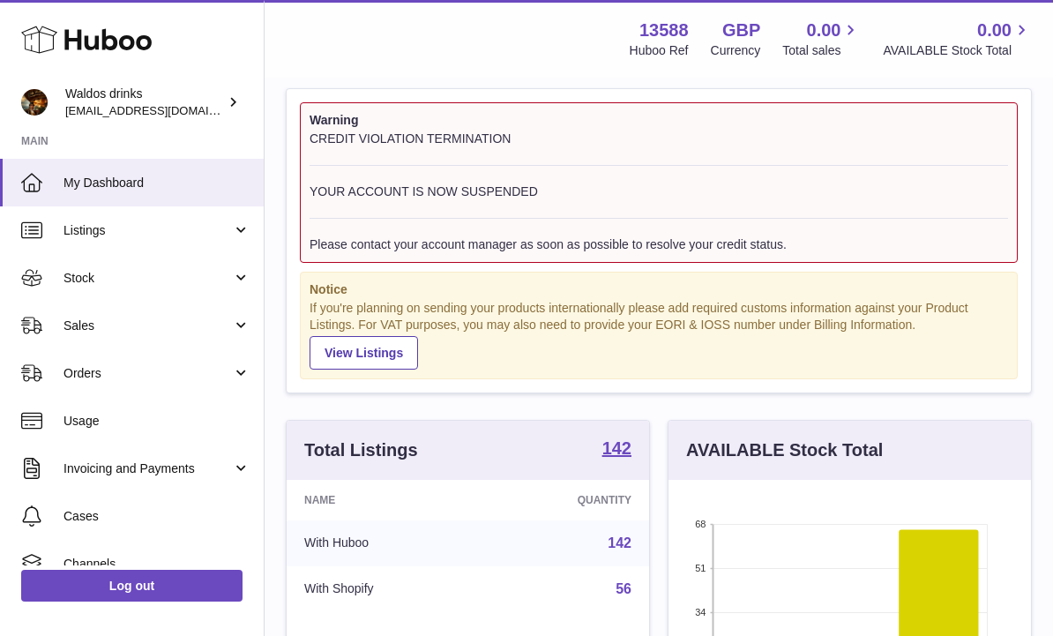
click at [257, 310] on link "Sales" at bounding box center [132, 326] width 264 height 48
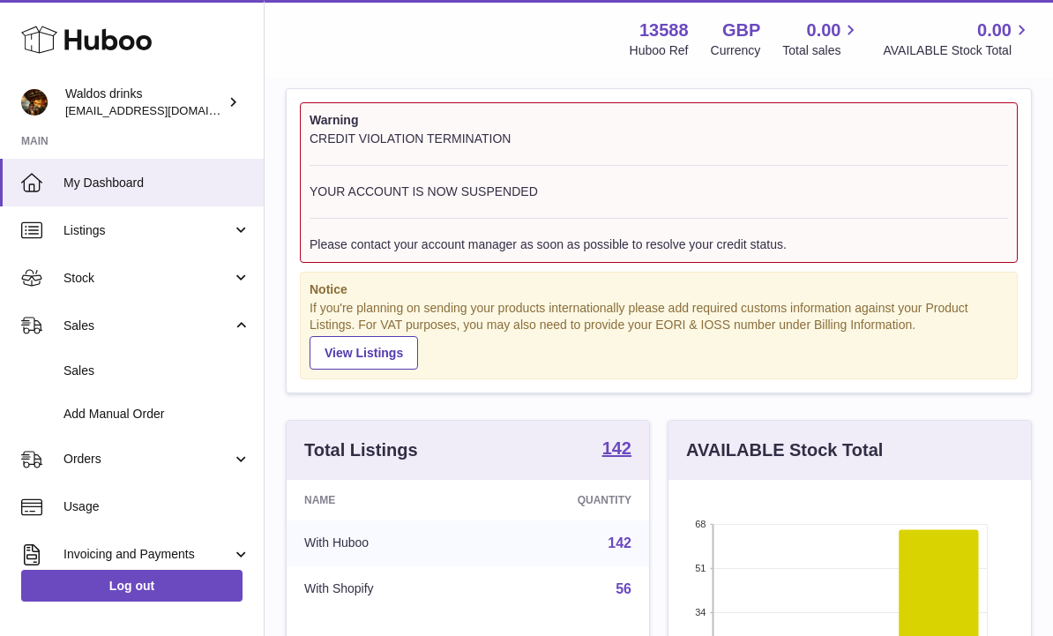
click at [155, 373] on span "Sales" at bounding box center [157, 371] width 187 height 17
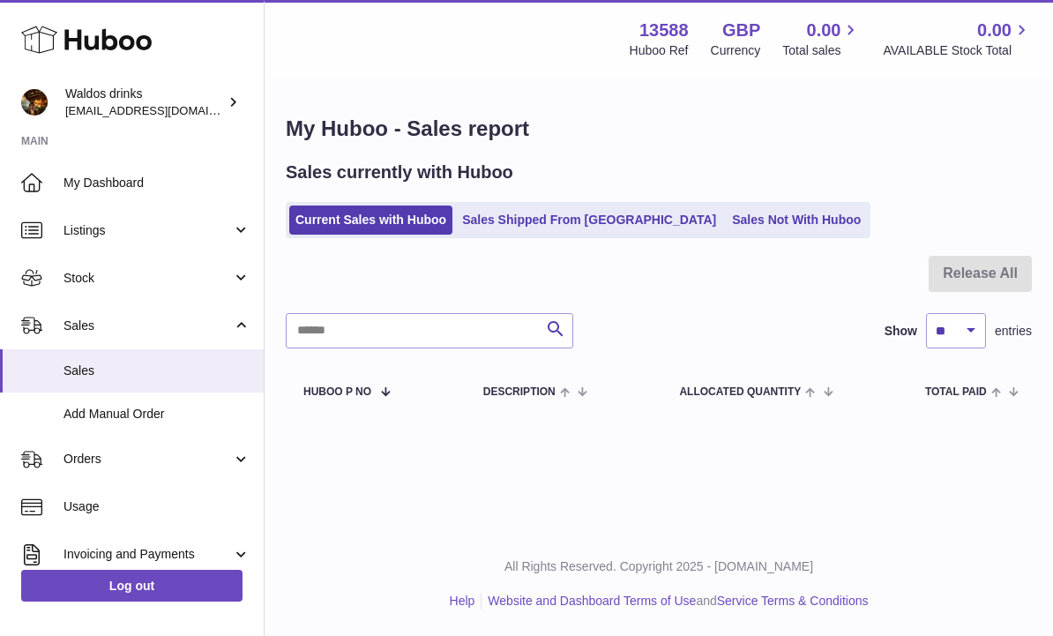
click at [732, 218] on link "Sales Not With Huboo" at bounding box center [796, 220] width 141 height 29
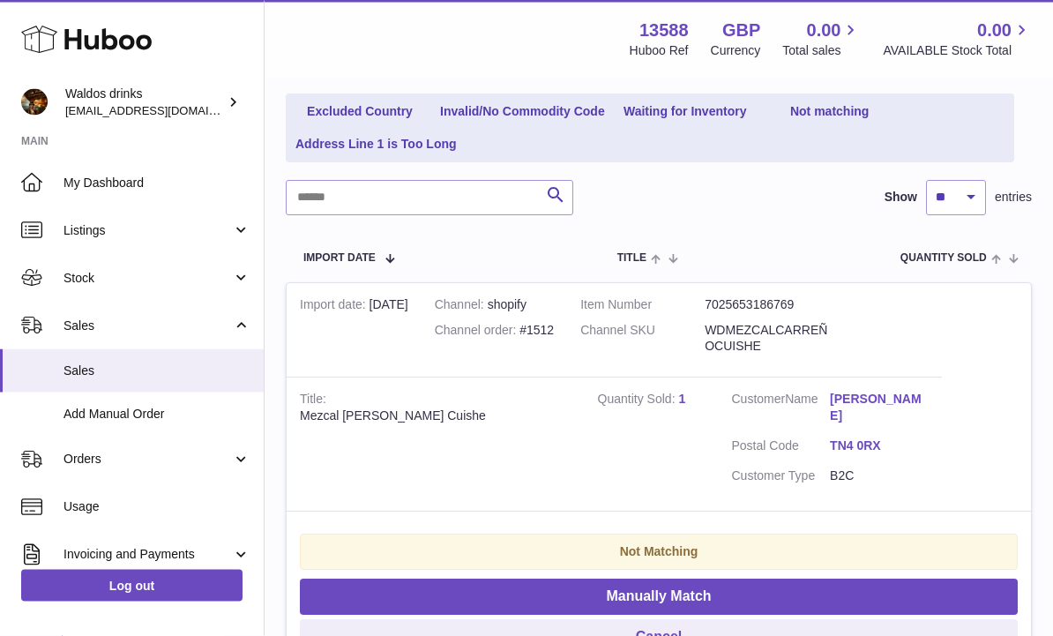
scroll to position [207, 0]
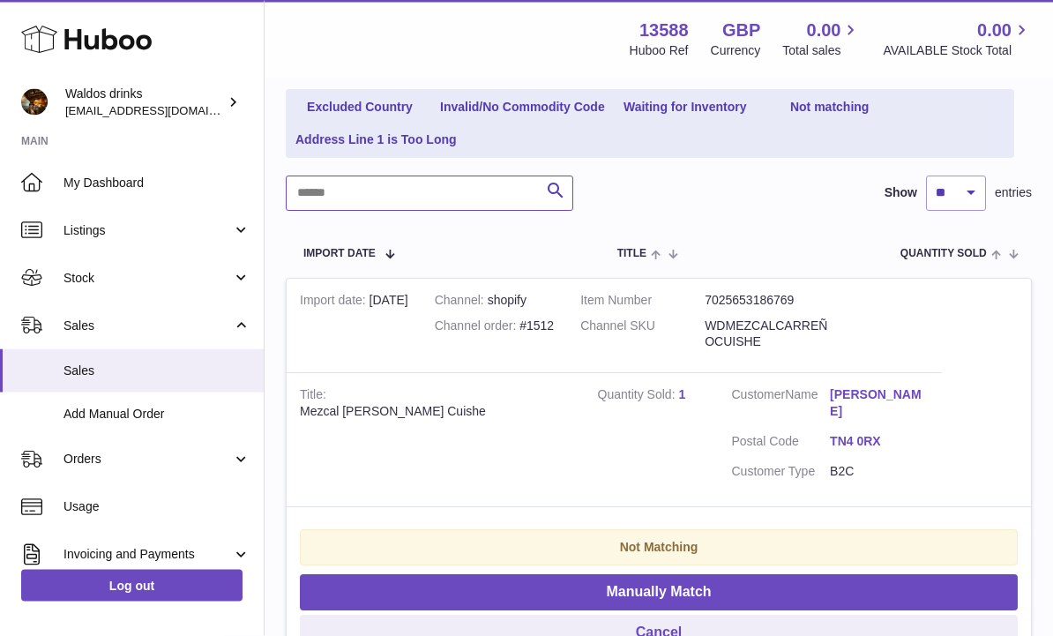
click at [336, 190] on input "text" at bounding box center [430, 193] width 288 height 35
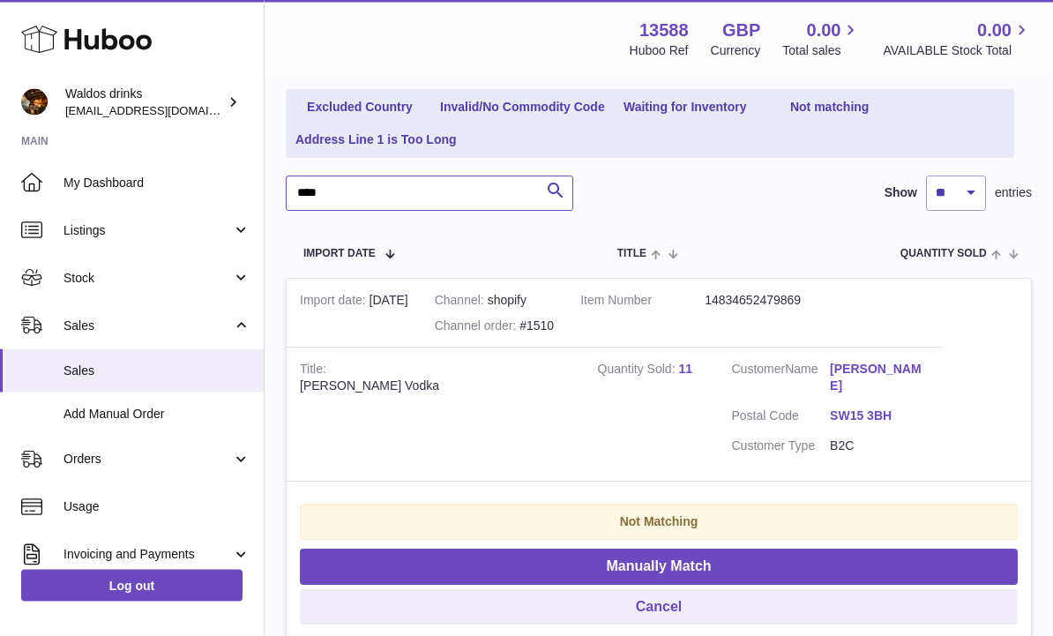
type input "****"
click at [730, 550] on button "Manually Match" at bounding box center [659, 568] width 718 height 36
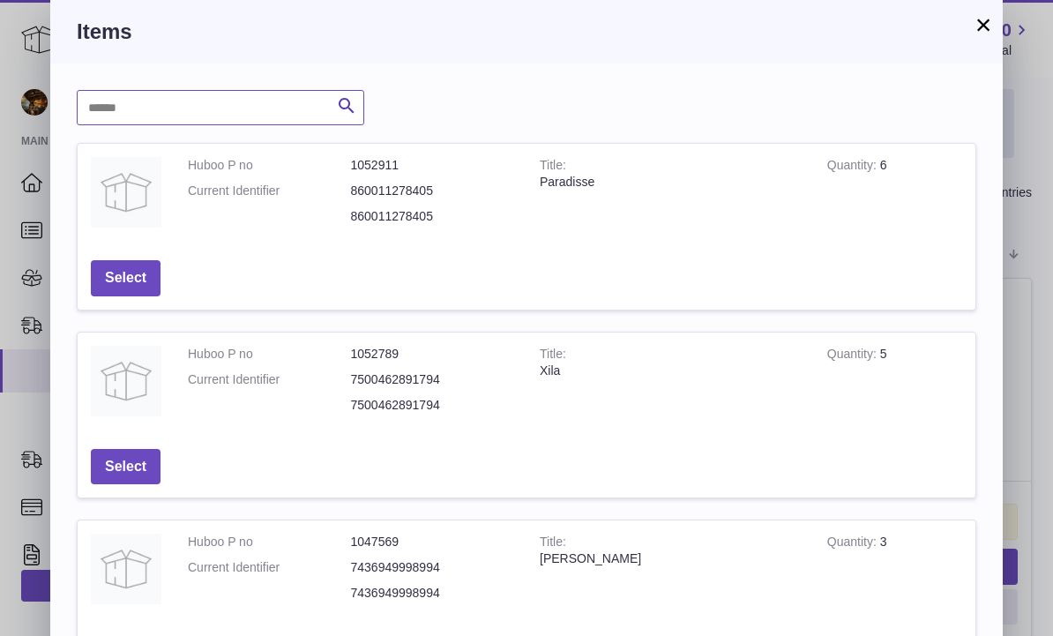
click at [142, 111] on input "text" at bounding box center [221, 107] width 288 height 35
type input "****"
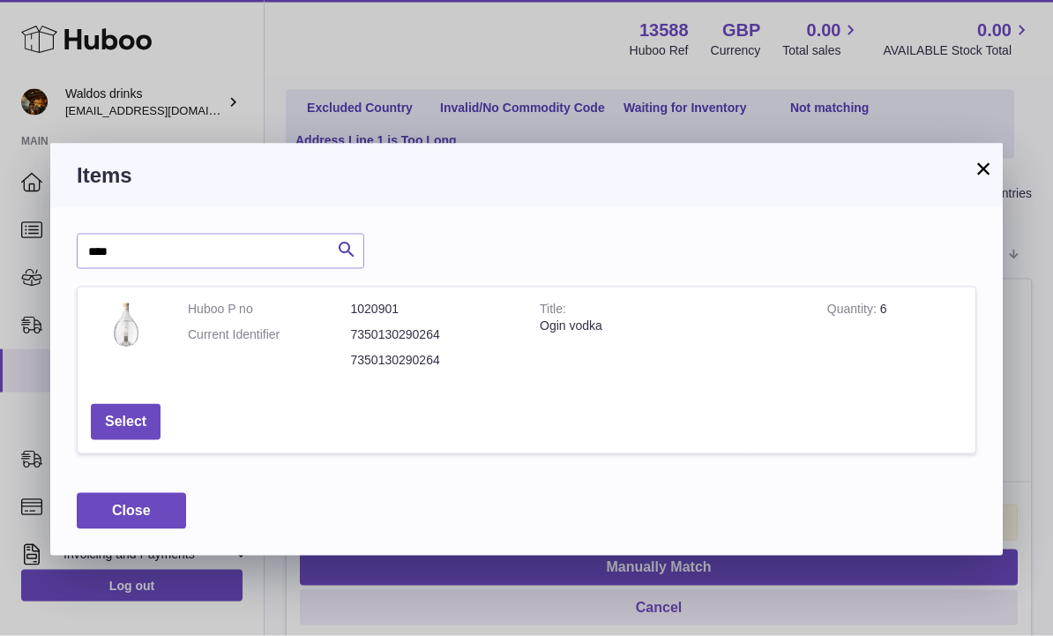
click at [117, 417] on button "Select" at bounding box center [126, 422] width 70 height 36
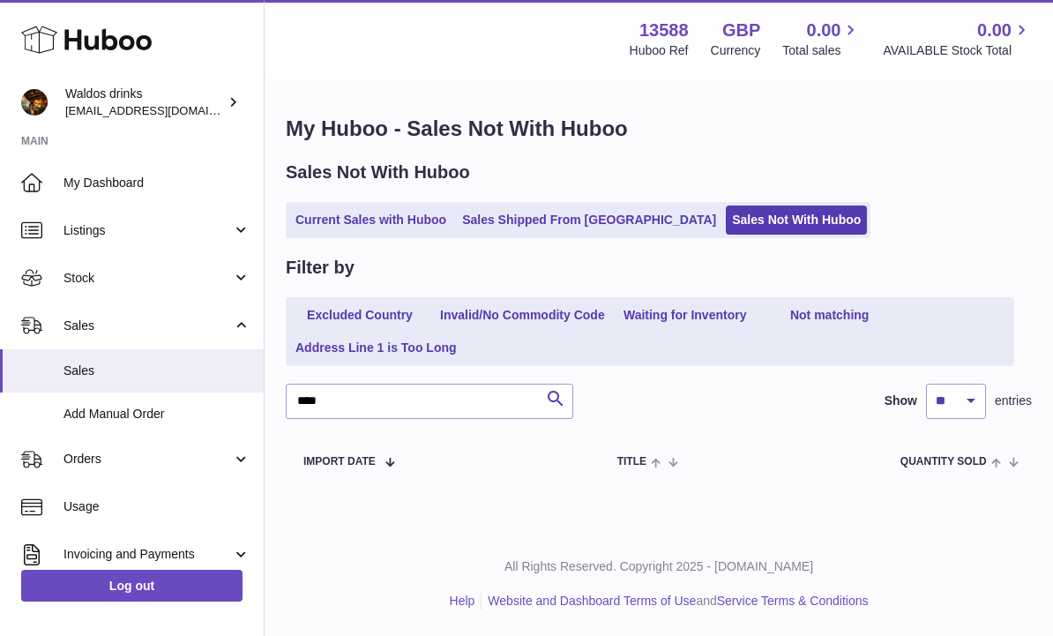
scroll to position [0, 0]
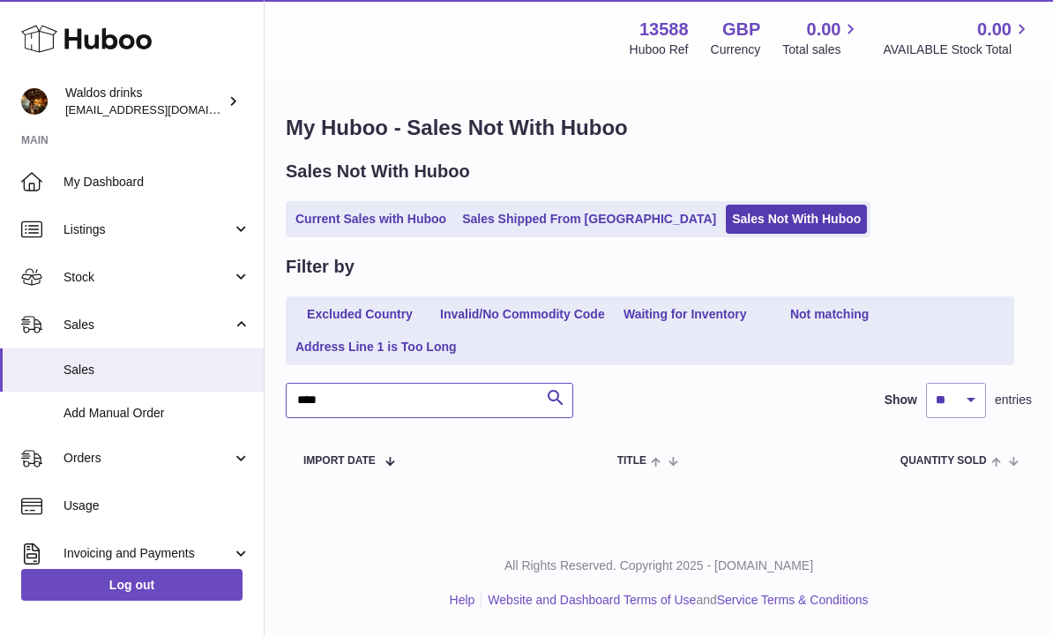
click at [362, 385] on input "****" at bounding box center [430, 401] width 288 height 35
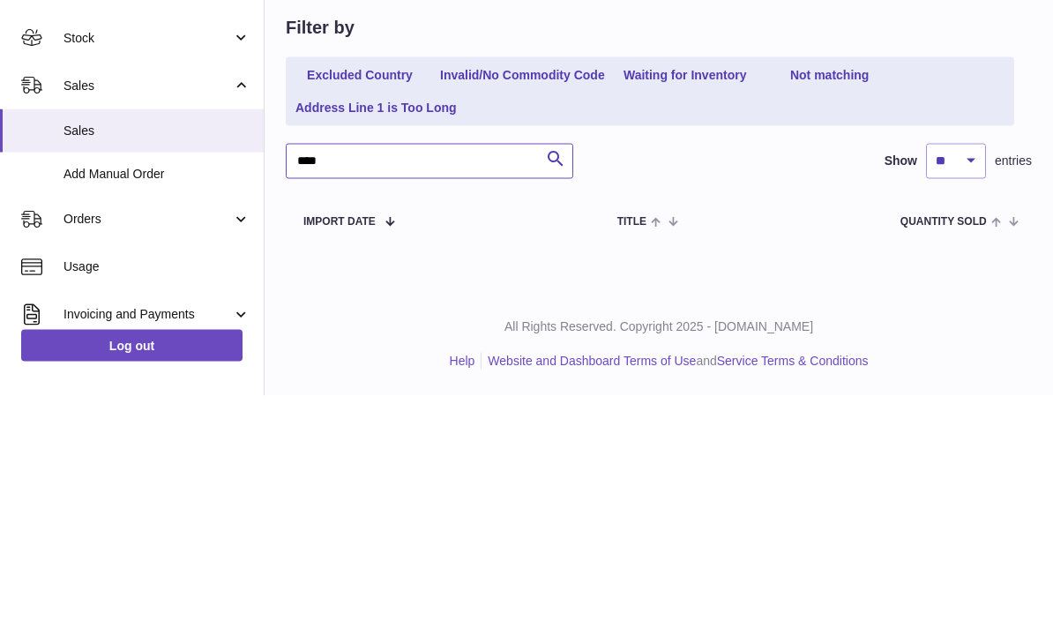
click at [369, 384] on input "****" at bounding box center [430, 401] width 288 height 35
type input "*"
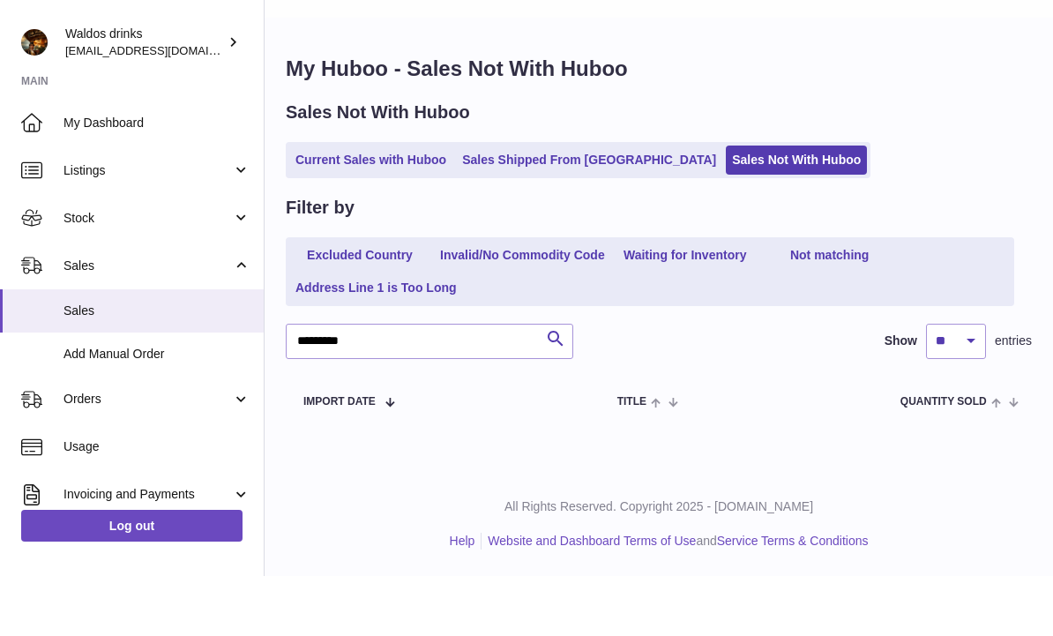
scroll to position [59, 0]
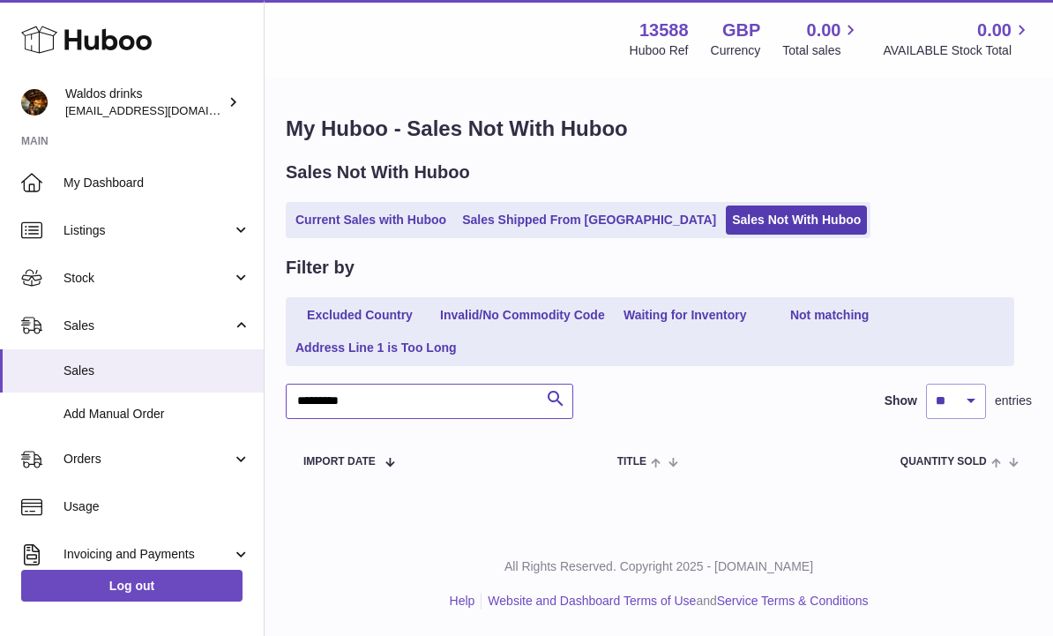
type input "*********"
click at [565, 217] on link "Sales Shipped From [GEOGRAPHIC_DATA]" at bounding box center [589, 220] width 266 height 29
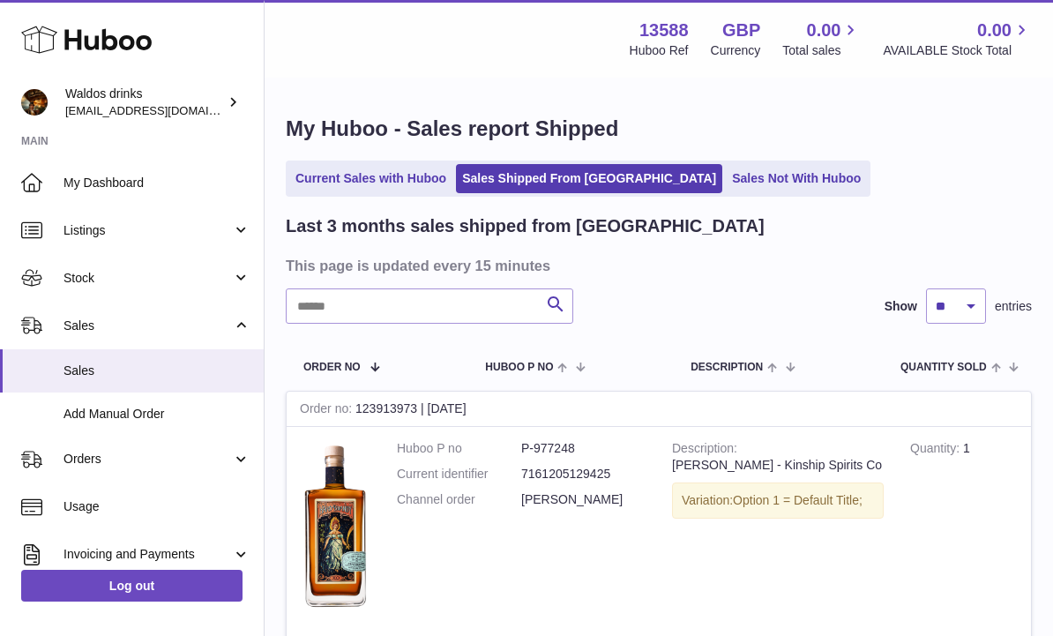
click at [728, 169] on link "Sales Not With Huboo" at bounding box center [796, 178] width 141 height 29
